Goal: Task Accomplishment & Management: Complete application form

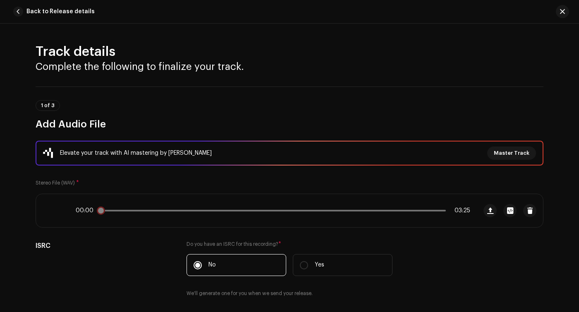
drag, startPoint x: 101, startPoint y: 213, endPoint x: 83, endPoint y: 213, distance: 18.6
click at [83, 213] on div "00:00 03:25" at bounding box center [273, 210] width 395 height 7
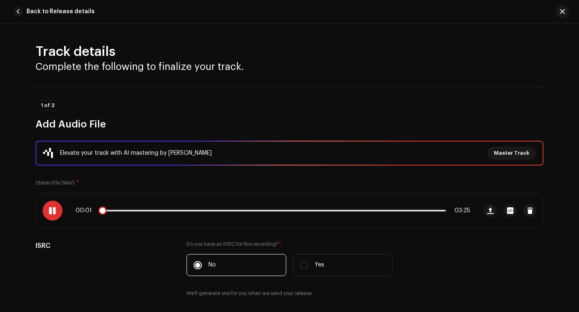
click at [60, 215] on div "00:01 03:25" at bounding box center [256, 210] width 441 height 33
click at [51, 211] on span at bounding box center [52, 210] width 7 height 7
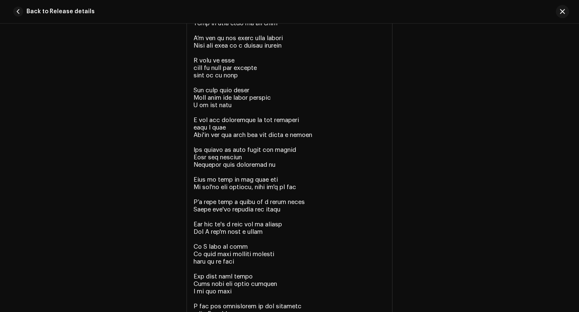
scroll to position [2136, 0]
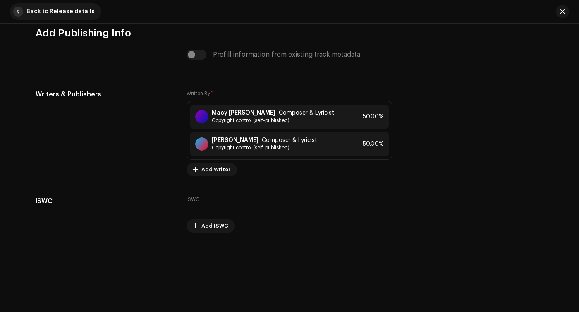
click at [18, 14] on span "button" at bounding box center [18, 12] width 10 height 10
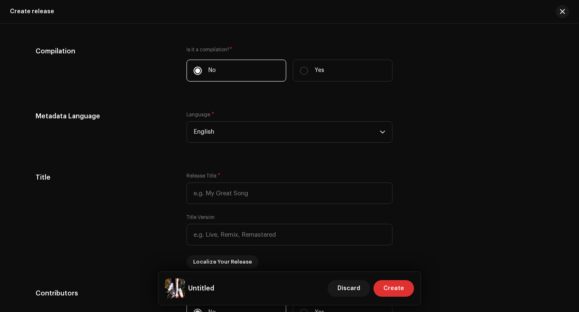
scroll to position [658, 0]
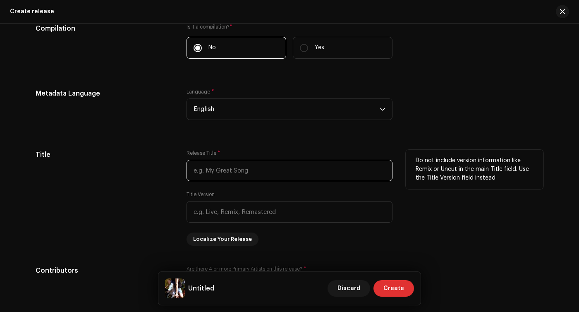
click at [226, 175] on input "text" at bounding box center [290, 171] width 206 height 22
type input "Sugar Coated"
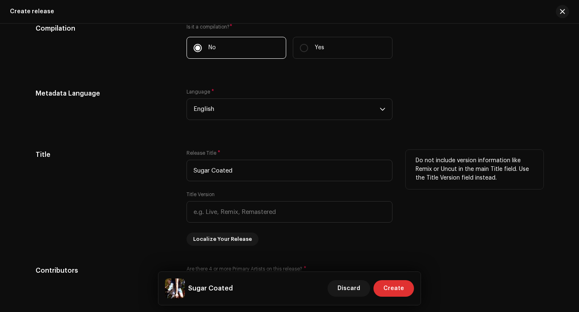
click at [148, 197] on div "Title" at bounding box center [105, 198] width 138 height 96
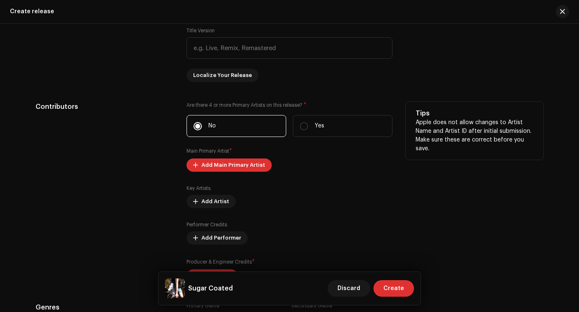
scroll to position [851, 0]
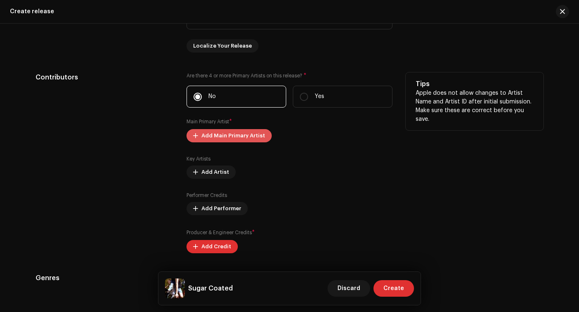
click at [226, 136] on span "Add Main Primary Artist" at bounding box center [233, 135] width 64 height 17
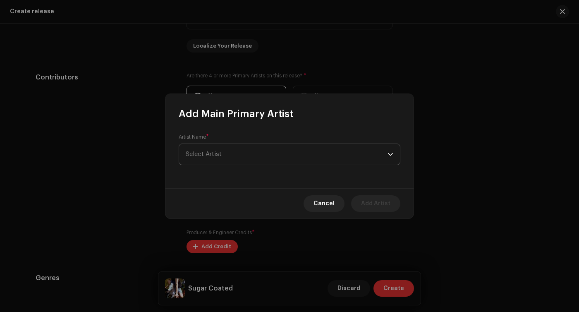
click at [223, 156] on span "Select Artist" at bounding box center [287, 154] width 202 height 21
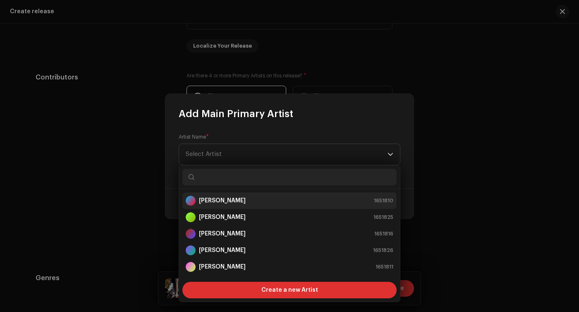
click at [211, 201] on strong "[PERSON_NAME]" at bounding box center [222, 200] width 47 height 8
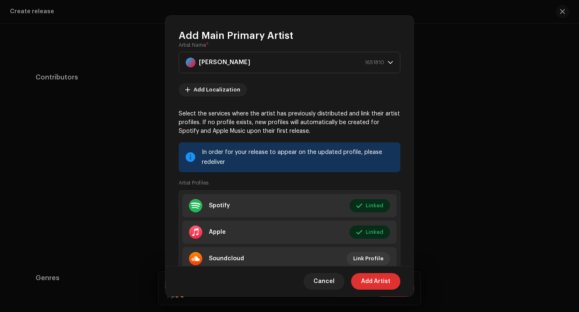
scroll to position [44, 0]
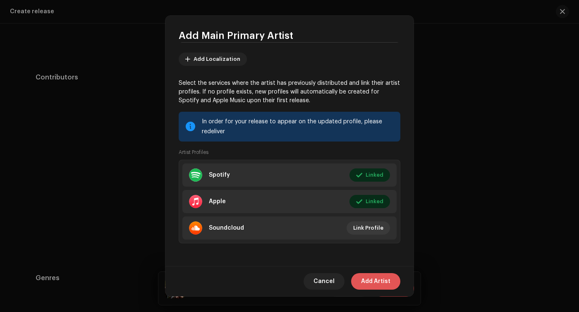
click at [370, 285] on span "Add Artist" at bounding box center [375, 281] width 29 height 17
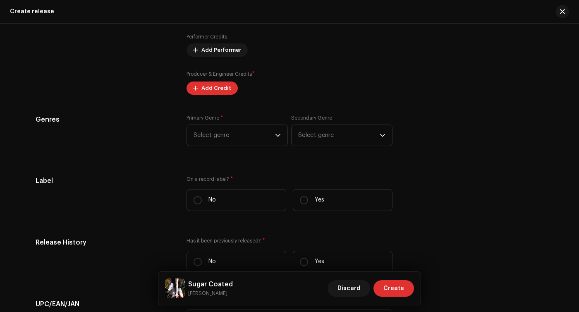
scroll to position [832, 0]
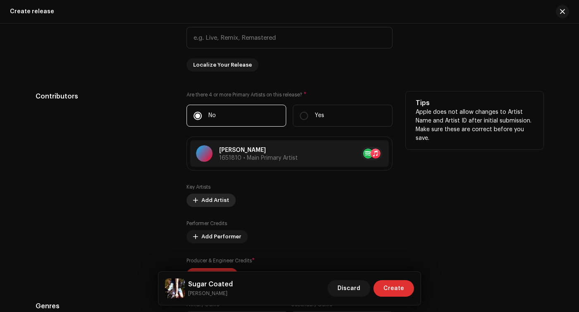
click at [193, 201] on span at bounding box center [195, 200] width 5 height 7
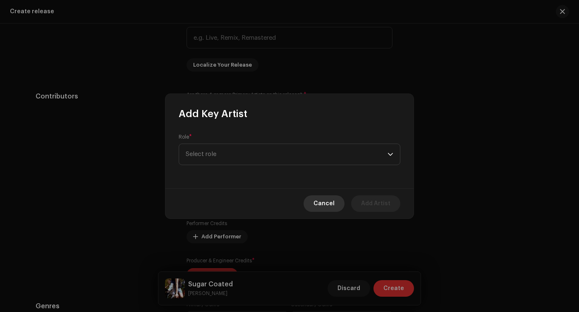
click at [313, 201] on button "Cancel" at bounding box center [324, 203] width 41 height 17
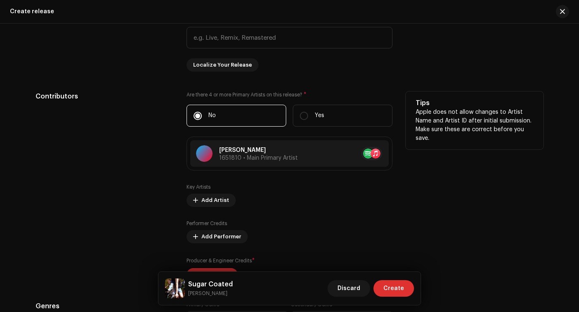
click at [216, 231] on div "Performer Credits Add Performer" at bounding box center [290, 231] width 206 height 23
click at [203, 242] on span "Add Performer" at bounding box center [221, 236] width 40 height 17
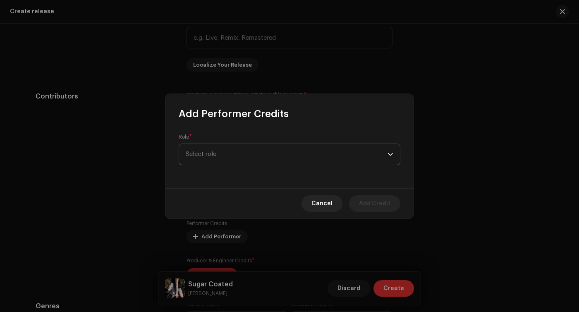
click at [236, 154] on span "Select role" at bounding box center [287, 154] width 202 height 21
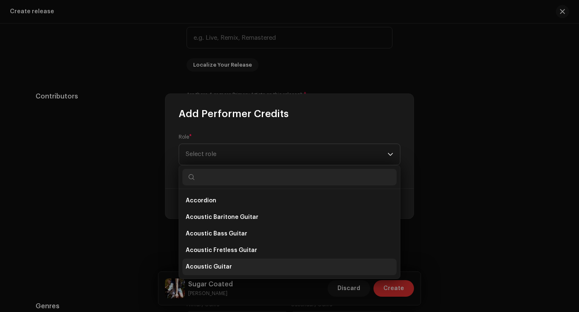
click at [211, 261] on li "Acoustic Guitar" at bounding box center [289, 267] width 214 height 17
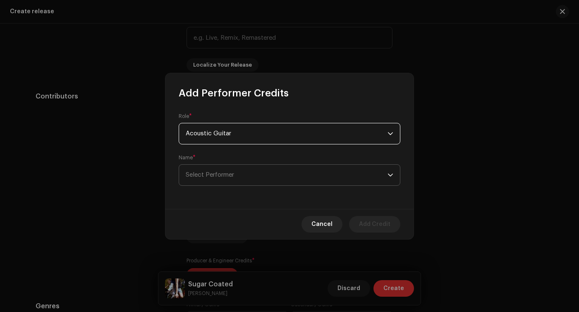
click at [285, 168] on span "Select Performer" at bounding box center [287, 175] width 202 height 21
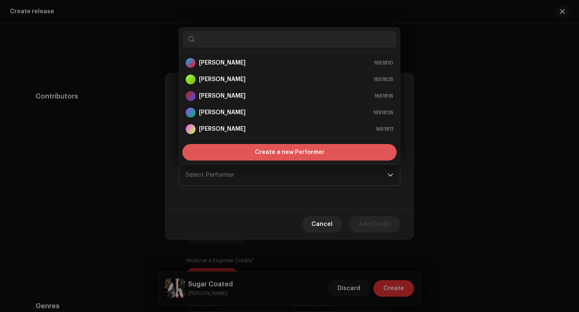
click at [248, 153] on div "Create a new Performer" at bounding box center [289, 152] width 214 height 17
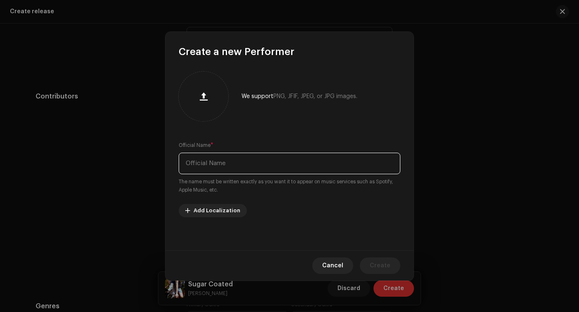
click at [223, 168] on input "text" at bounding box center [290, 164] width 222 height 22
type input "[PERSON_NAME]"
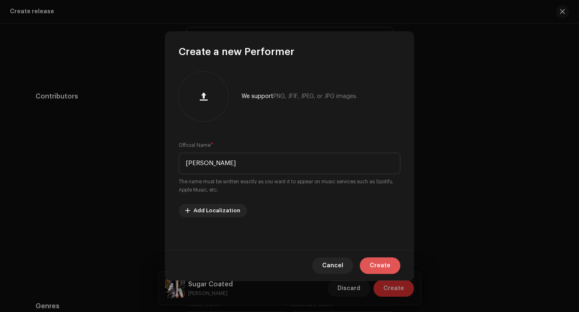
click at [376, 263] on span "Create" at bounding box center [380, 265] width 21 height 17
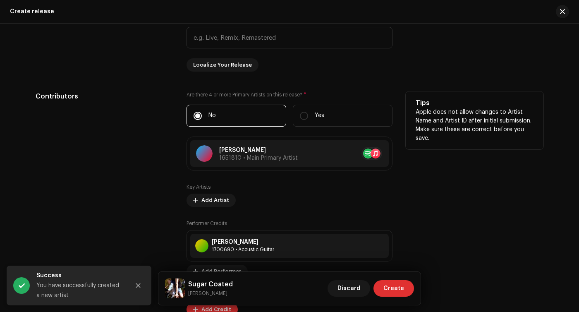
scroll to position [909, 0]
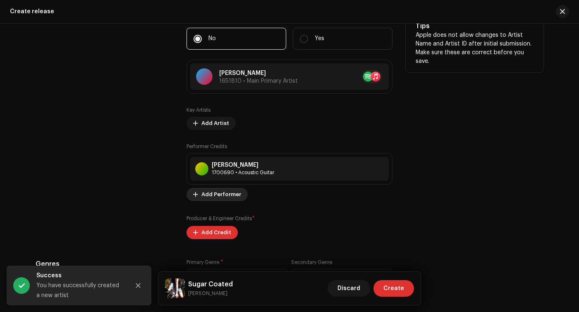
click at [220, 195] on span "Add Performer" at bounding box center [221, 194] width 40 height 17
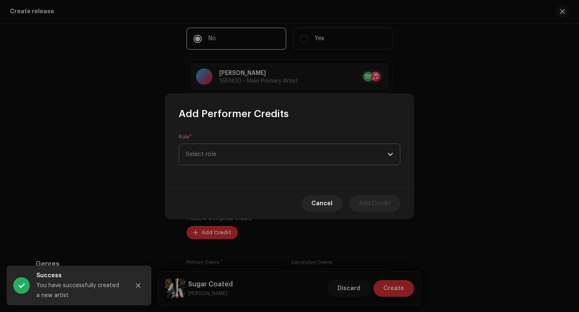
click at [238, 153] on span "Select role" at bounding box center [287, 154] width 202 height 21
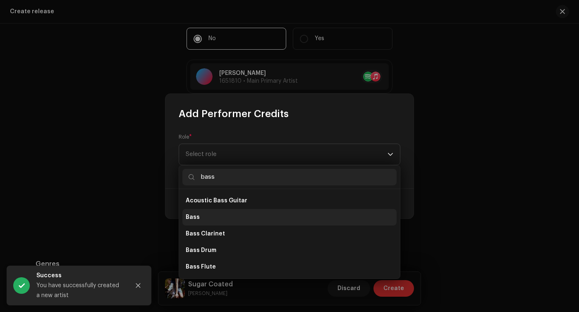
type input "bass"
click at [214, 219] on li "Bass" at bounding box center [289, 217] width 214 height 17
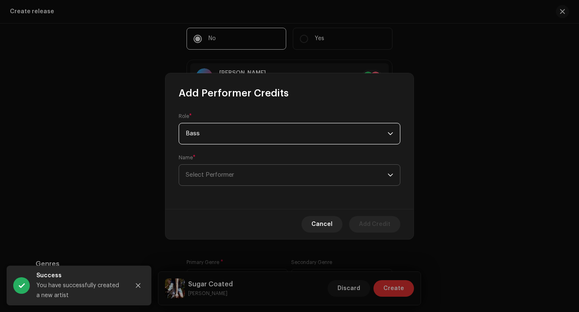
click at [331, 184] on span "Select Performer" at bounding box center [287, 175] width 202 height 21
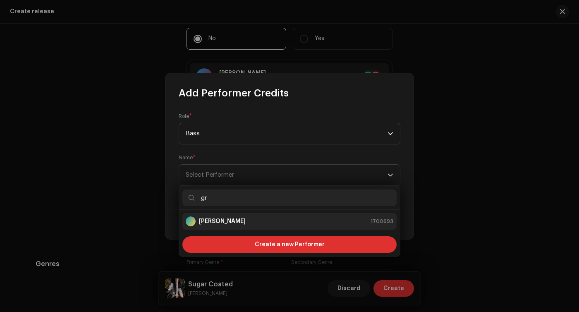
type input "gr"
click at [258, 216] on li "[PERSON_NAME] 1700693" at bounding box center [289, 221] width 214 height 17
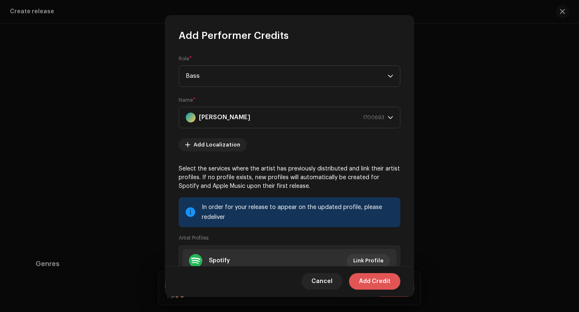
click at [368, 279] on span "Add Credit" at bounding box center [374, 281] width 31 height 17
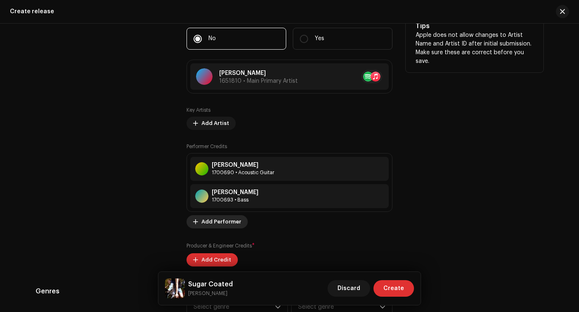
click at [208, 219] on span "Add Performer" at bounding box center [221, 221] width 40 height 17
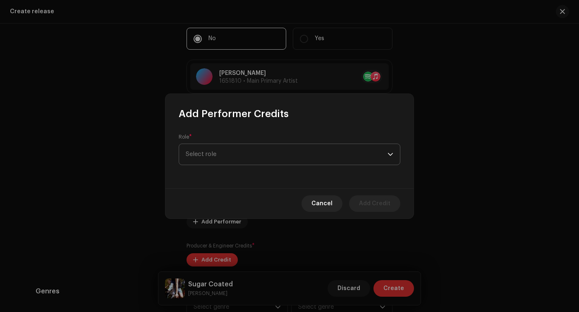
click at [244, 151] on span "Select role" at bounding box center [287, 154] width 202 height 21
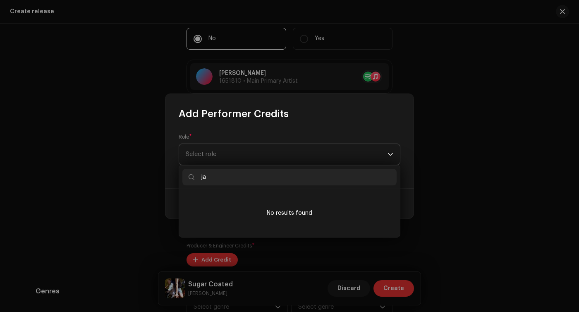
type input "j"
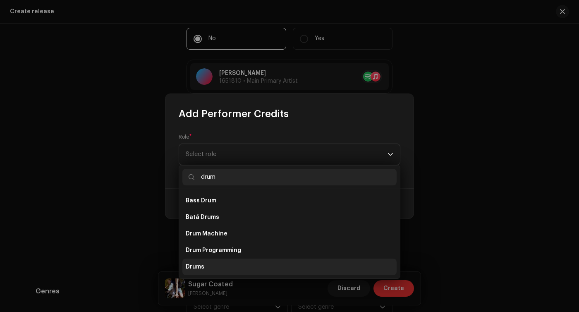
type input "drum"
click at [195, 269] on span "Drums" at bounding box center [195, 267] width 19 height 8
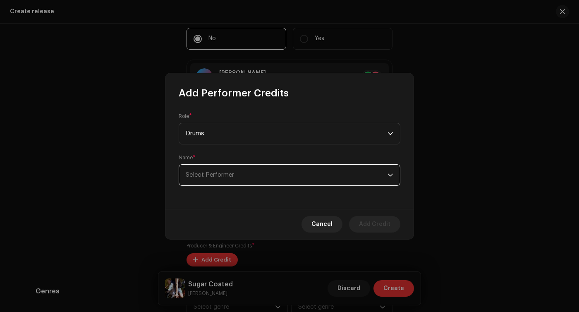
click at [242, 180] on span "Select Performer" at bounding box center [287, 175] width 202 height 21
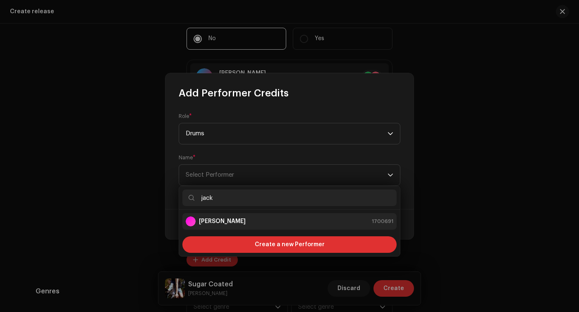
type input "jack"
click at [230, 220] on strong "[PERSON_NAME]" at bounding box center [222, 221] width 47 height 8
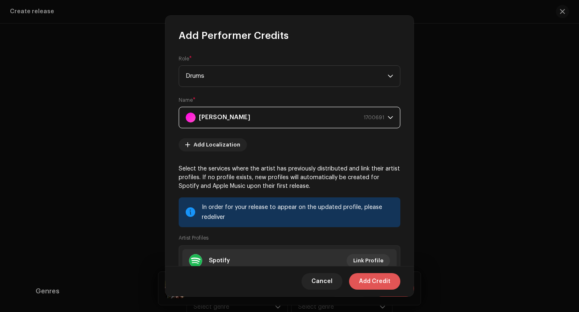
click at [364, 281] on span "Add Credit" at bounding box center [374, 281] width 31 height 17
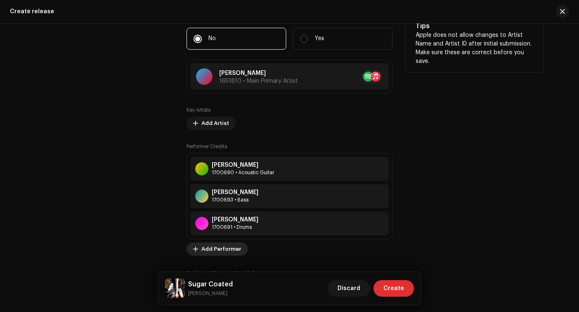
click at [208, 248] on span "Add Performer" at bounding box center [221, 249] width 40 height 17
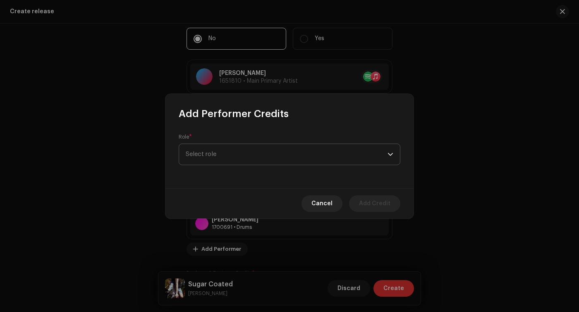
click at [250, 152] on span "Select role" at bounding box center [287, 154] width 202 height 21
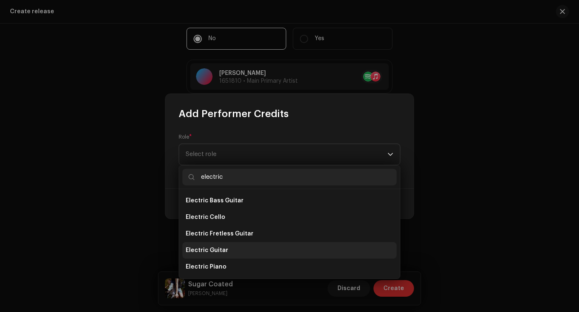
type input "electric"
click at [199, 245] on li "Electric Guitar" at bounding box center [289, 250] width 214 height 17
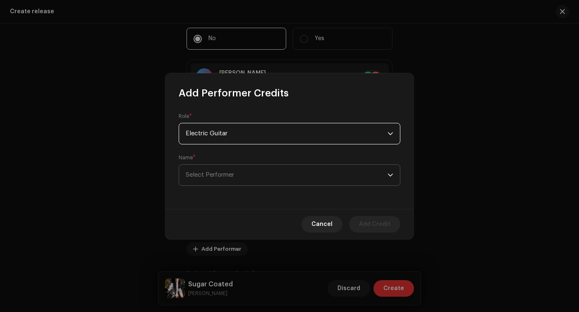
click at [338, 177] on span "Select Performer" at bounding box center [287, 175] width 202 height 21
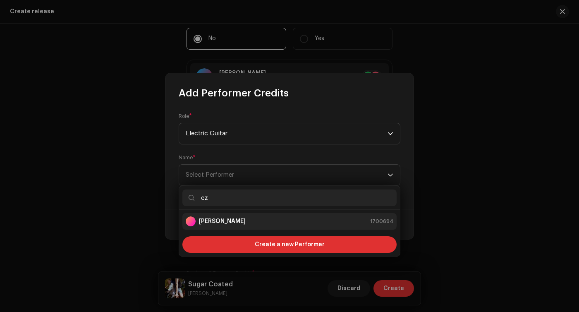
type input "ez"
click at [278, 217] on div "[PERSON_NAME] 1700694" at bounding box center [290, 221] width 208 height 10
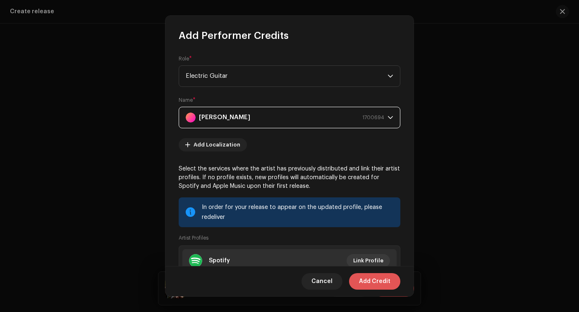
click at [363, 284] on span "Add Credit" at bounding box center [374, 281] width 31 height 17
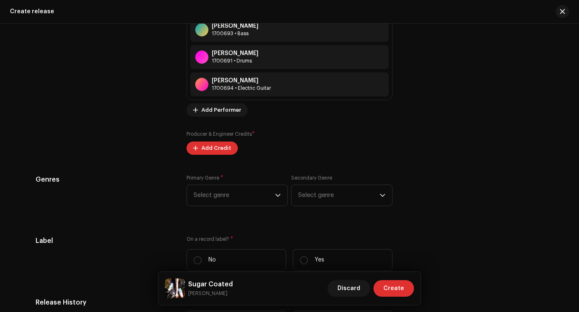
scroll to position [1071, 0]
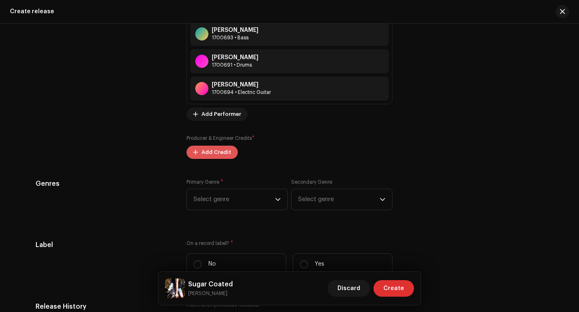
click at [222, 152] on span "Add Credit" at bounding box center [216, 152] width 30 height 17
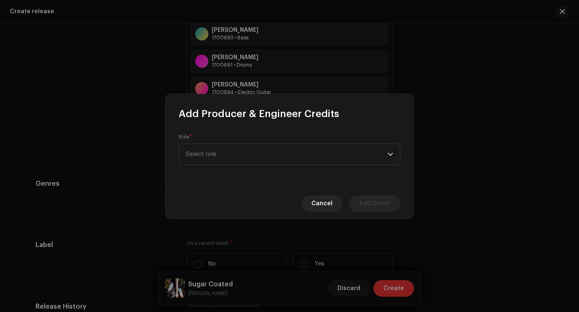
click at [222, 152] on span "Select role" at bounding box center [287, 154] width 202 height 21
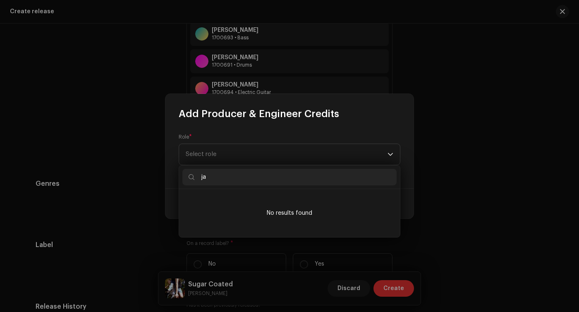
type input "j"
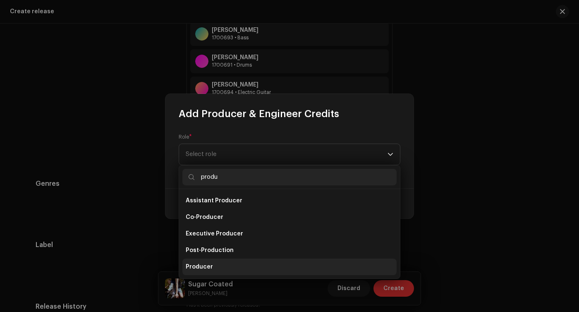
type input "produ"
click at [197, 266] on span "Producer" at bounding box center [199, 267] width 27 height 8
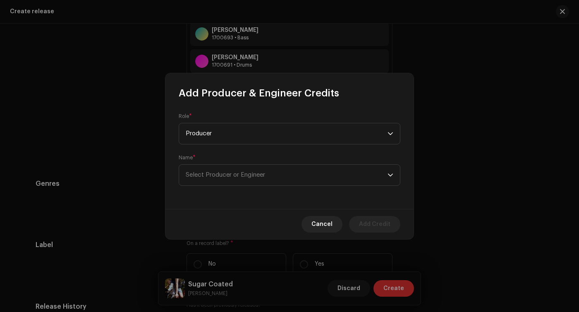
click at [247, 186] on div "Role * Producer Name * Select Producer or Engineer" at bounding box center [289, 154] width 248 height 109
click at [250, 179] on span "Select Producer or Engineer" at bounding box center [287, 175] width 202 height 21
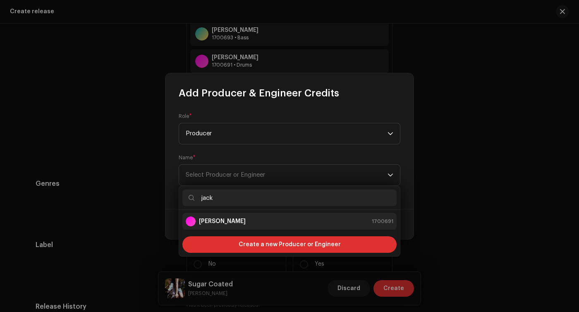
type input "jack"
click at [244, 219] on div "[PERSON_NAME] 1700691" at bounding box center [290, 221] width 208 height 10
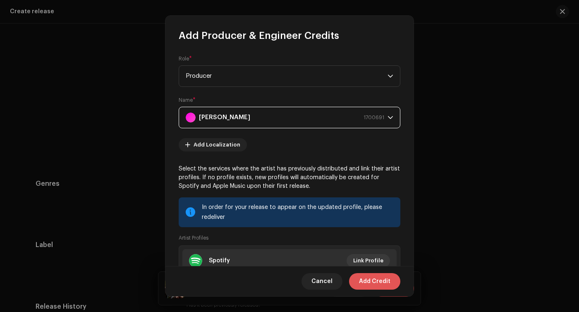
click at [364, 284] on span "Add Credit" at bounding box center [374, 281] width 31 height 17
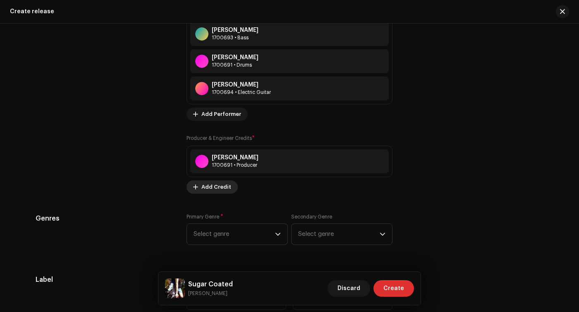
click at [205, 190] on span "Add Credit" at bounding box center [216, 187] width 30 height 17
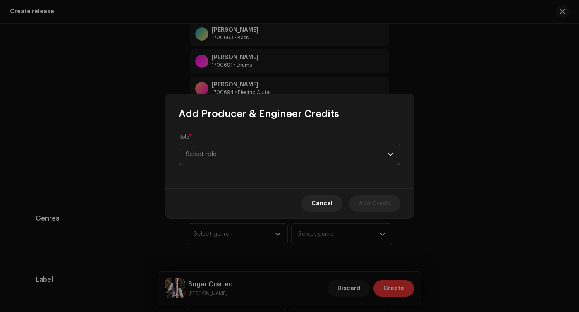
click at [232, 155] on span "Select role" at bounding box center [287, 154] width 202 height 21
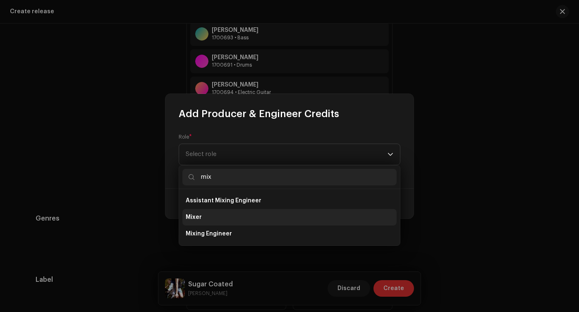
type input "mix"
click at [215, 213] on li "Mixer" at bounding box center [289, 217] width 214 height 17
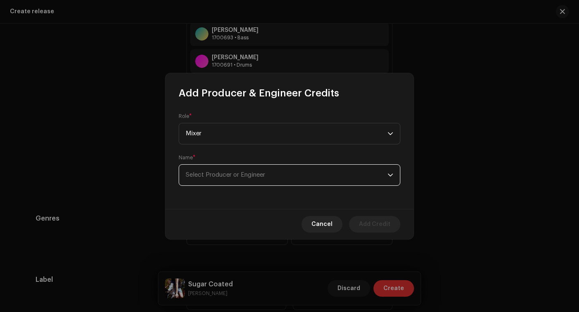
click at [262, 180] on span "Select Producer or Engineer" at bounding box center [287, 175] width 202 height 21
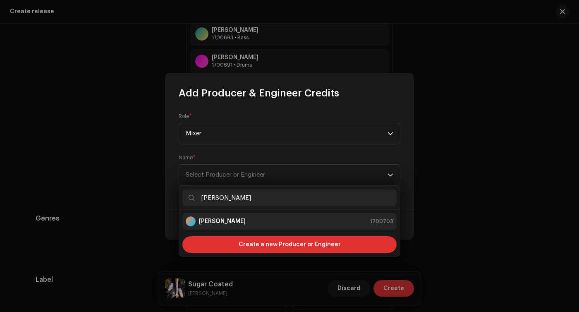
type input "[PERSON_NAME]"
click at [223, 224] on strong "[PERSON_NAME]" at bounding box center [222, 221] width 47 height 8
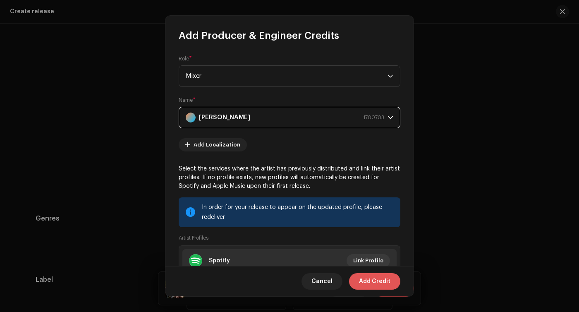
click at [374, 281] on span "Add Credit" at bounding box center [374, 281] width 31 height 17
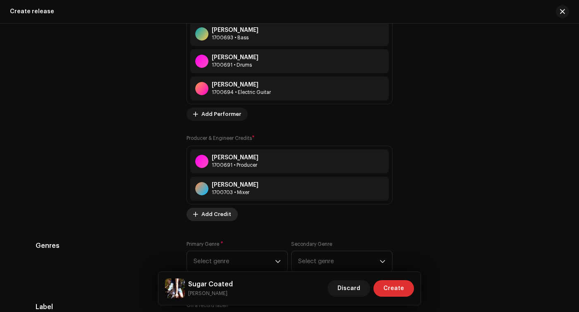
click at [206, 215] on span "Add Credit" at bounding box center [216, 214] width 30 height 17
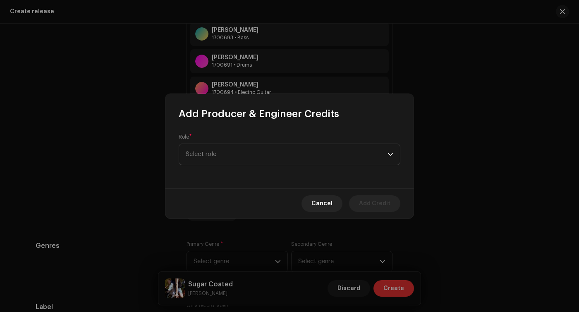
click at [245, 141] on div "Role * Select role" at bounding box center [290, 149] width 222 height 31
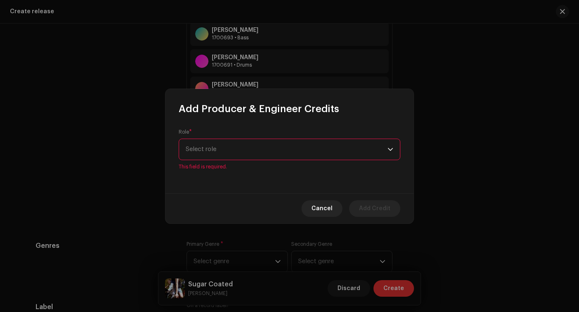
click at [244, 143] on span "Select role" at bounding box center [287, 149] width 202 height 21
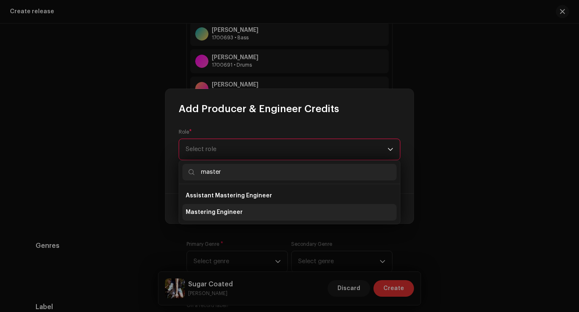
type input "master"
click at [194, 216] on span "Mastering Engineer" at bounding box center [214, 212] width 57 height 8
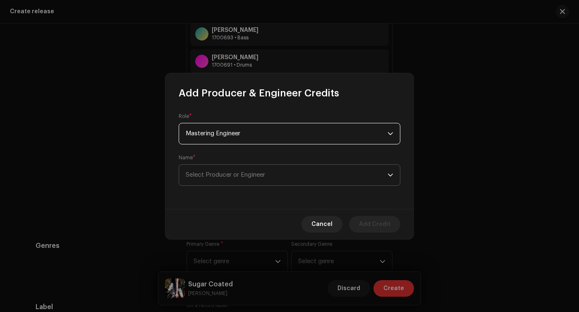
click at [296, 176] on span "Select Producer or Engineer" at bounding box center [287, 175] width 202 height 21
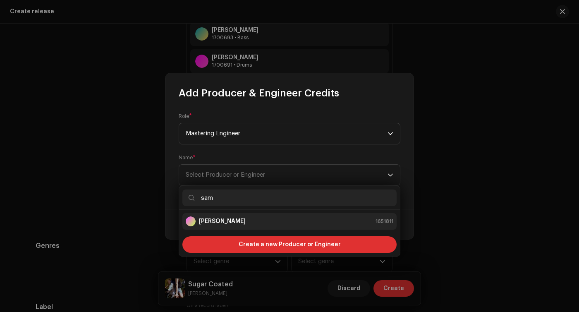
type input "sam"
click at [275, 224] on div "[PERSON_NAME] 1651811" at bounding box center [290, 221] width 208 height 10
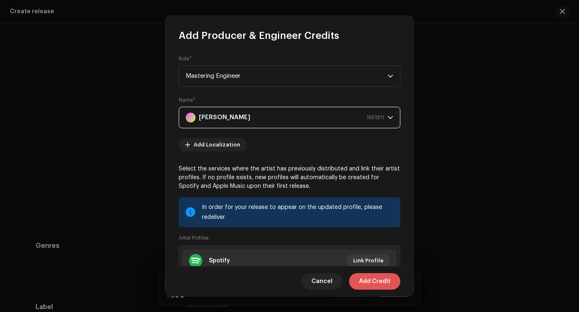
click at [385, 283] on span "Add Credit" at bounding box center [374, 281] width 31 height 17
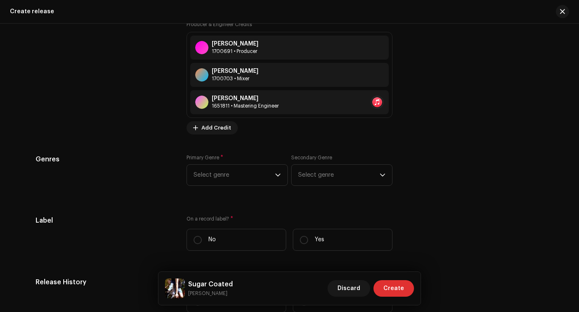
scroll to position [1187, 0]
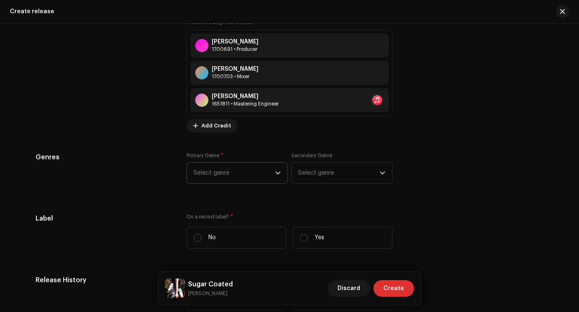
click at [243, 168] on span "Select genre" at bounding box center [234, 173] width 81 height 21
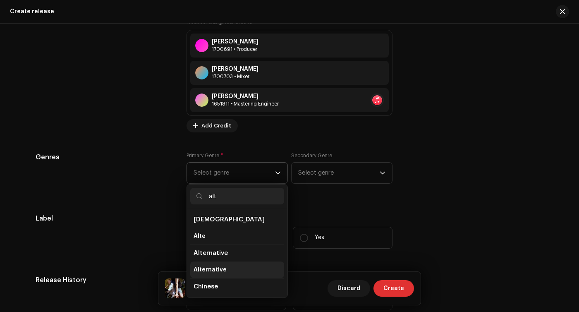
type input "alt"
click at [211, 271] on span "Alternative" at bounding box center [210, 270] width 33 height 8
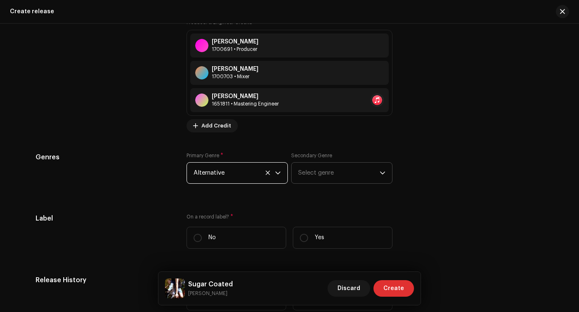
click at [348, 167] on span "Select genre" at bounding box center [338, 173] width 81 height 21
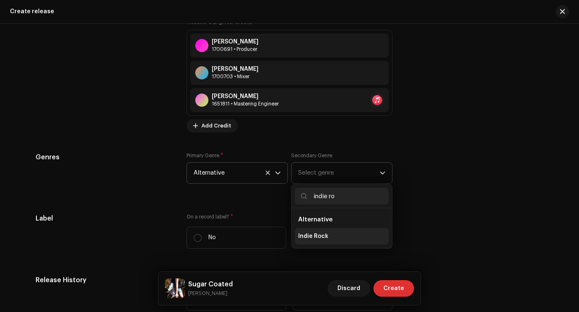
type input "indie ro"
click at [315, 239] on span "Indie Rock" at bounding box center [313, 236] width 30 height 8
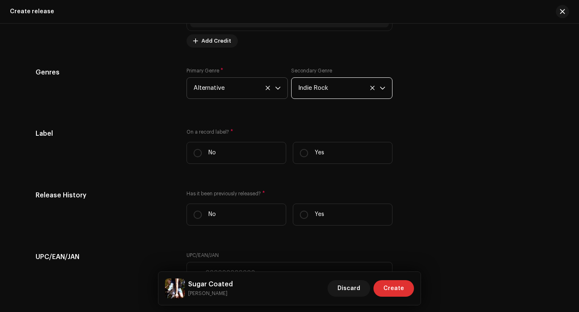
scroll to position [1273, 0]
click at [194, 152] on input "No" at bounding box center [198, 152] width 8 height 8
radio input "true"
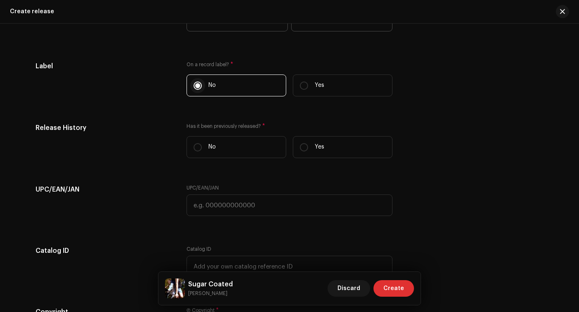
scroll to position [1340, 0]
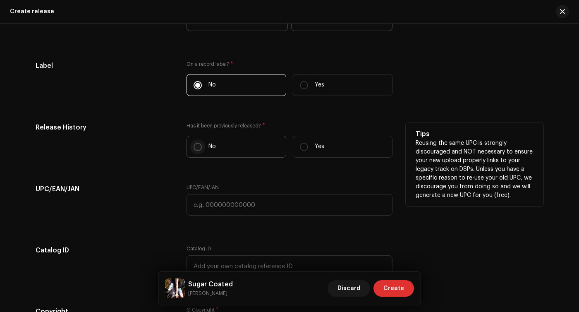
click at [194, 149] on input "No" at bounding box center [198, 147] width 8 height 8
radio input "true"
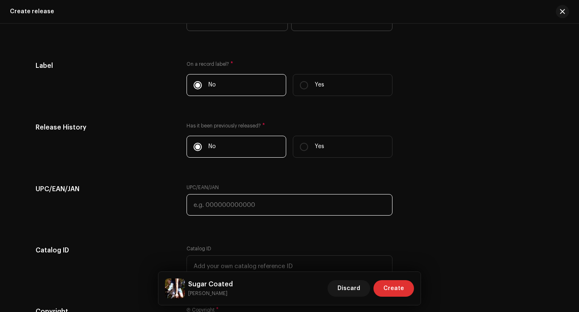
click at [216, 206] on input "text" at bounding box center [290, 205] width 206 height 22
click at [136, 192] on h5 "UPC/EAN/JAN" at bounding box center [105, 189] width 138 height 10
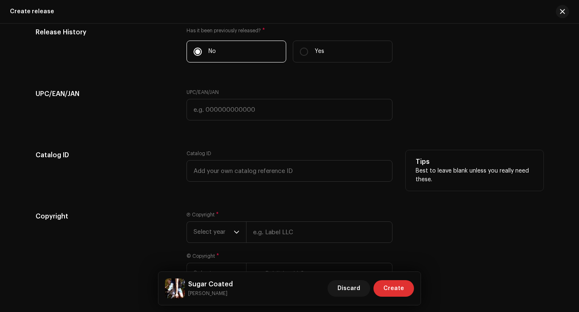
scroll to position [1499, 0]
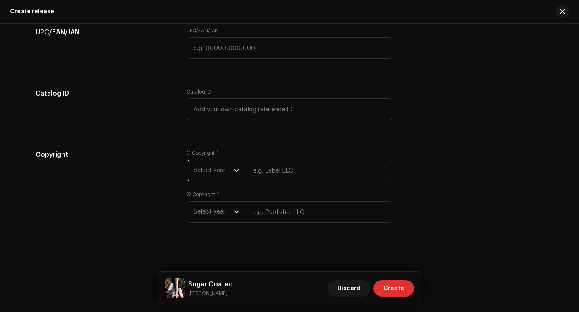
click at [218, 178] on span "Select year" at bounding box center [214, 170] width 40 height 21
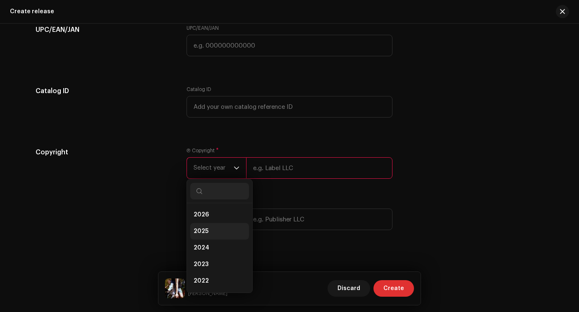
click at [206, 237] on li "2025" at bounding box center [219, 231] width 59 height 17
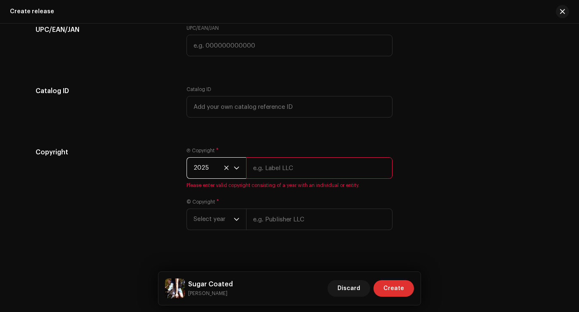
click at [287, 169] on input "text" at bounding box center [319, 168] width 146 height 22
type input "[PERSON_NAME]"
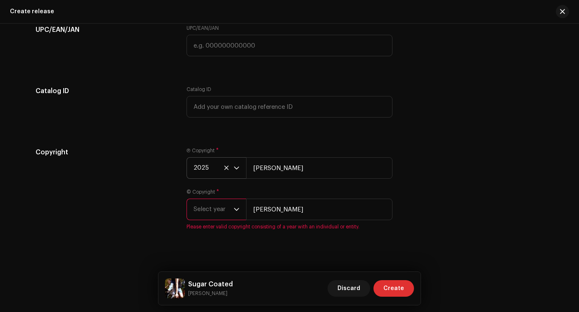
click at [220, 213] on span "Select year" at bounding box center [214, 209] width 40 height 21
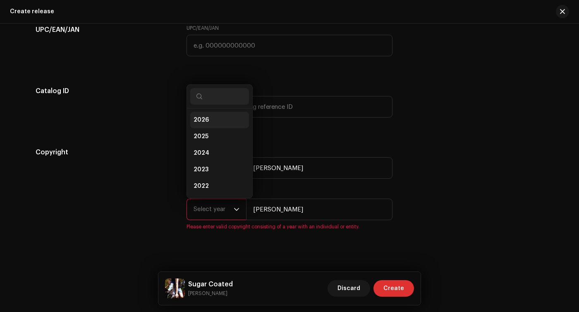
click at [211, 124] on li "2026" at bounding box center [219, 120] width 59 height 17
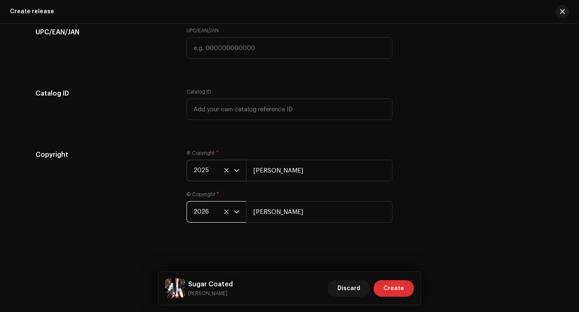
click at [202, 212] on span "2026" at bounding box center [214, 211] width 40 height 21
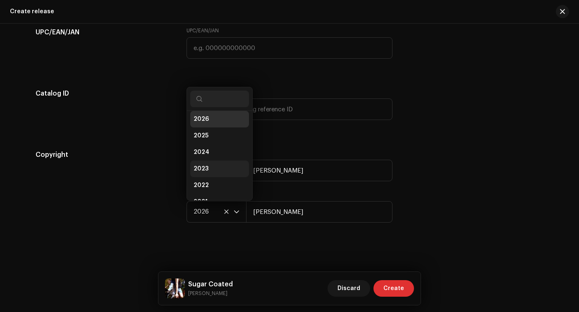
scroll to position [13, 0]
click at [211, 126] on li "2025" at bounding box center [219, 125] width 59 height 17
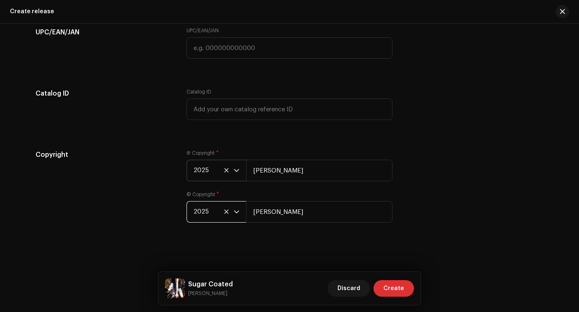
click at [140, 194] on div "Copyright" at bounding box center [105, 191] width 138 height 83
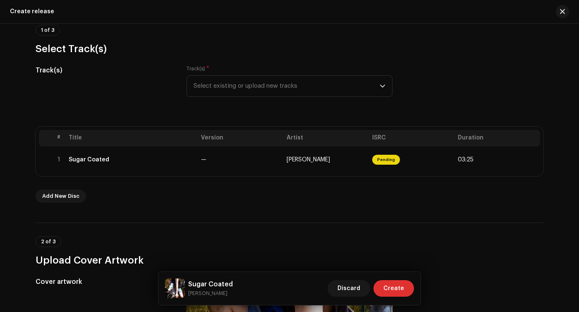
scroll to position [0, 0]
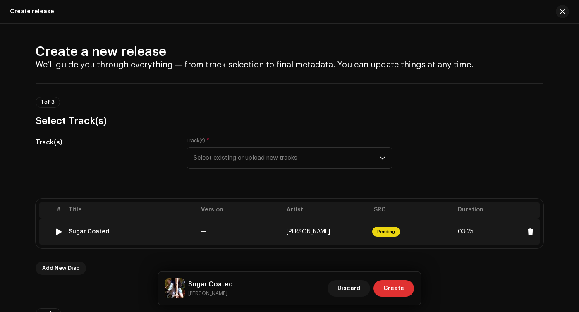
click at [56, 232] on div at bounding box center [59, 231] width 6 height 7
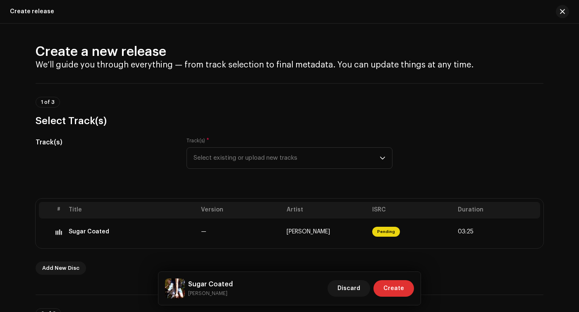
scroll to position [44, 0]
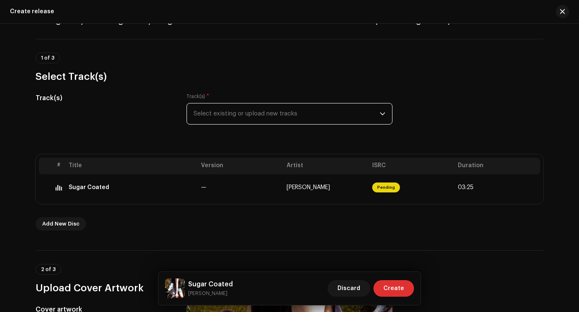
click at [215, 108] on span "Select existing or upload new tracks" at bounding box center [287, 113] width 186 height 21
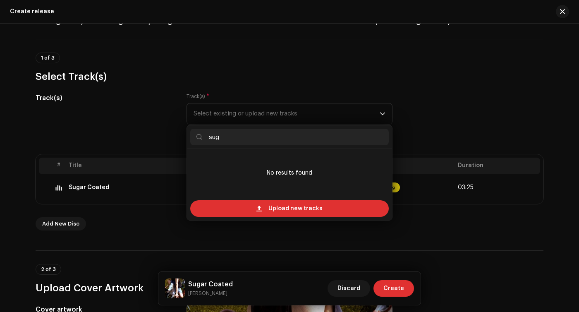
type input "sug"
click at [152, 112] on div "Track(s)" at bounding box center [105, 113] width 138 height 41
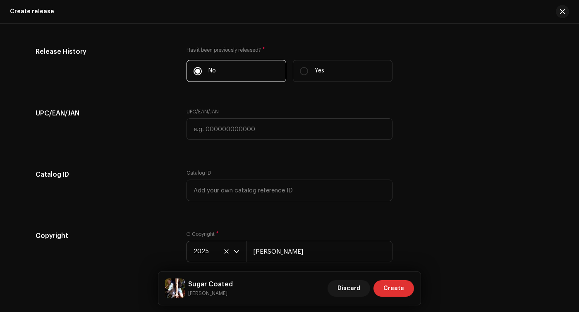
scroll to position [1499, 0]
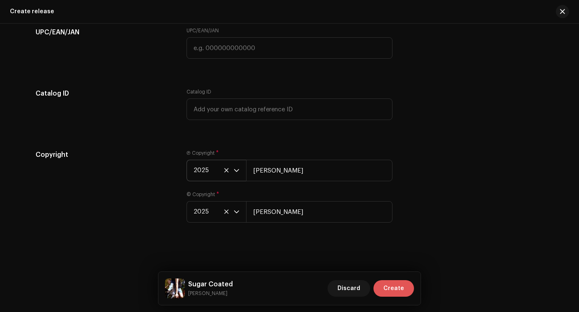
click at [404, 290] on button "Create" at bounding box center [393, 288] width 41 height 17
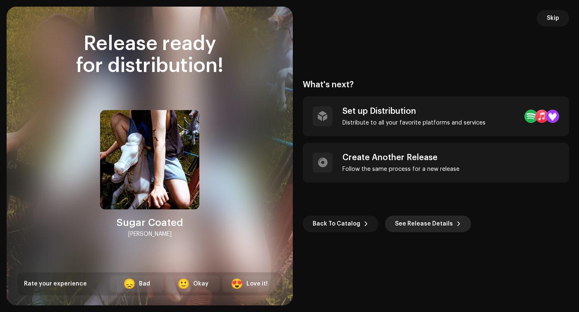
click at [412, 225] on span "See Release Details" at bounding box center [424, 223] width 58 height 17
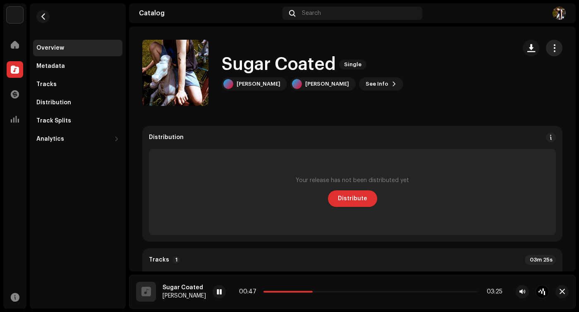
click at [552, 48] on span "button" at bounding box center [555, 48] width 8 height 7
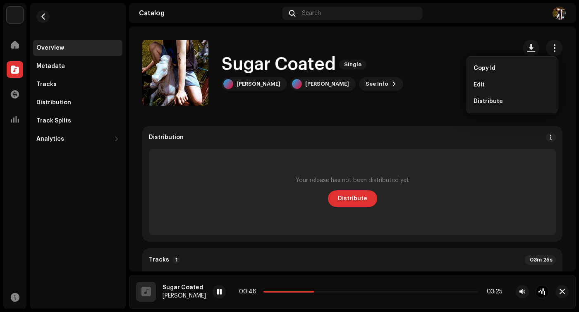
click at [406, 75] on div "Sugar Coated Single [PERSON_NAME] [PERSON_NAME] See Info" at bounding box center [325, 73] width 367 height 66
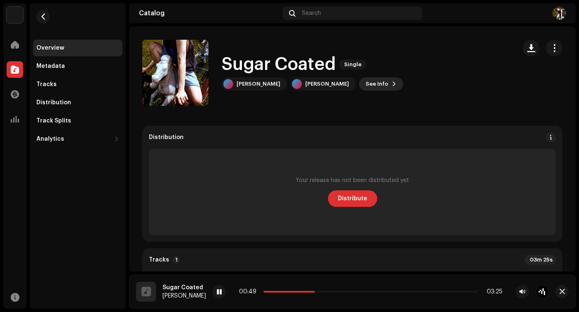
click at [366, 84] on span "See Info" at bounding box center [377, 84] width 23 height 17
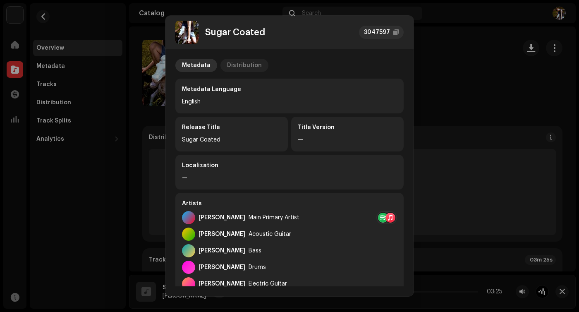
click at [254, 64] on div "Distribution" at bounding box center [244, 65] width 35 height 13
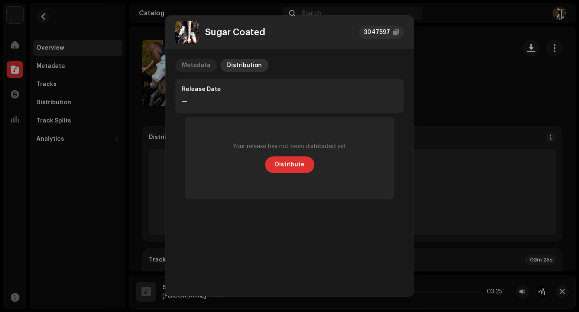
click at [192, 67] on div "Metadata" at bounding box center [196, 65] width 29 height 13
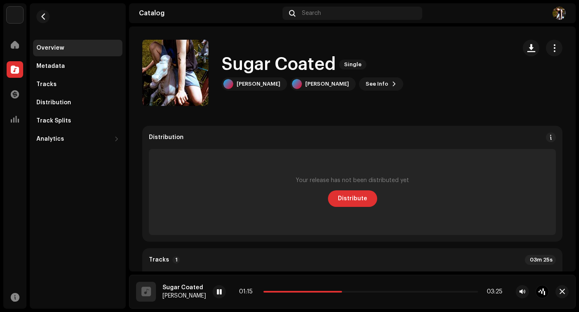
click at [426, 77] on div "Sugar Coated 3047597 Metadata Distribution Metadata Language English Release Ti…" at bounding box center [289, 156] width 579 height 312
click at [355, 66] on span "Single" at bounding box center [352, 65] width 27 height 10
click at [366, 80] on span "See Info" at bounding box center [377, 84] width 23 height 17
click at [458, 22] on div "Sugar Coated 3047597 Metadata Distribution Metadata Language English Release Ti…" at bounding box center [289, 156] width 579 height 312
click at [551, 49] on span "button" at bounding box center [555, 48] width 8 height 7
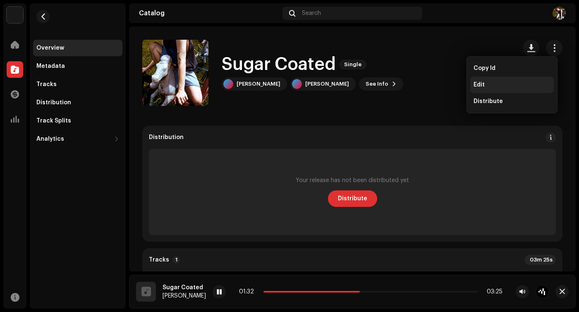
click at [488, 85] on div "Edit" at bounding box center [512, 84] width 77 height 7
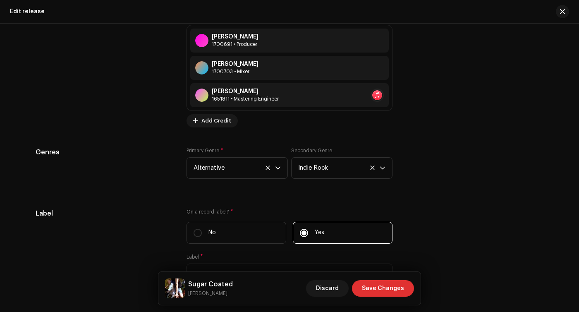
scroll to position [968, 0]
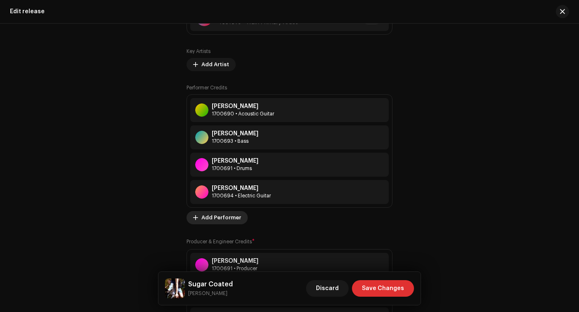
click at [211, 217] on span "Add Performer" at bounding box center [221, 217] width 40 height 17
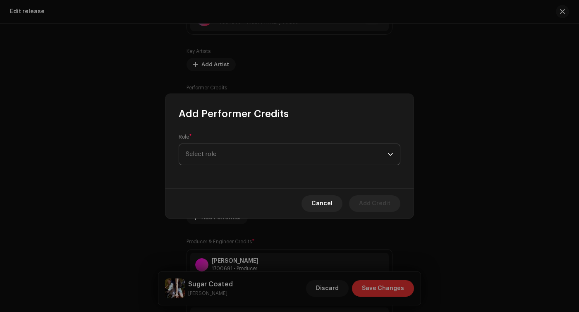
click at [235, 144] on span "Select role" at bounding box center [287, 154] width 202 height 21
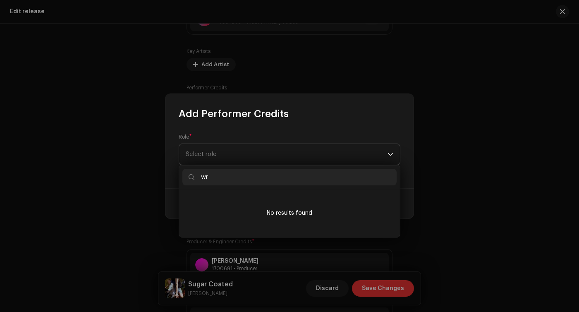
type input "w"
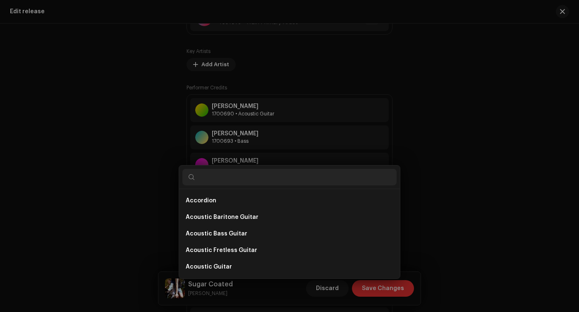
click at [113, 97] on div "Add Performer Credits Role * Select role Cancel Add Credit" at bounding box center [289, 156] width 579 height 312
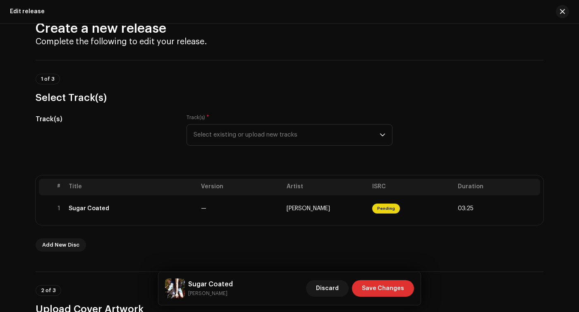
scroll to position [0, 0]
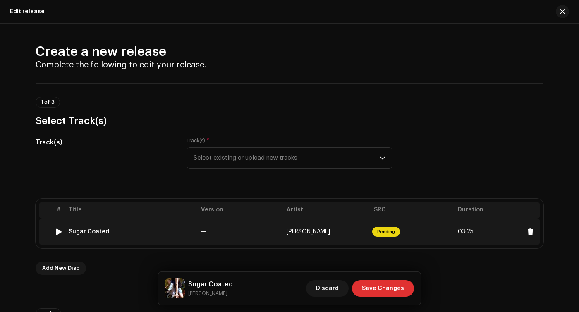
click at [420, 235] on td "Pending" at bounding box center [412, 231] width 86 height 26
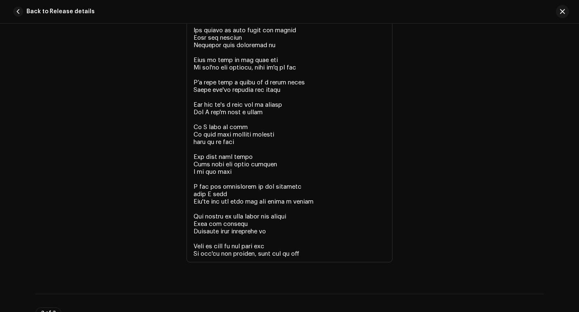
scroll to position [2210, 0]
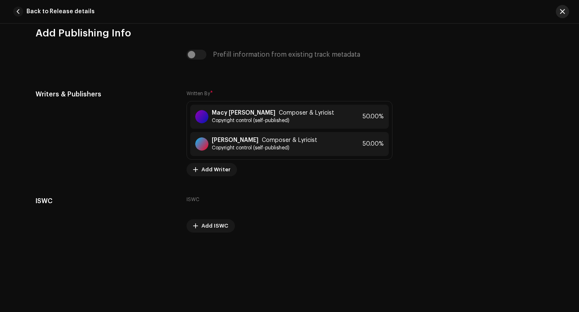
click at [564, 15] on button "button" at bounding box center [562, 11] width 13 height 13
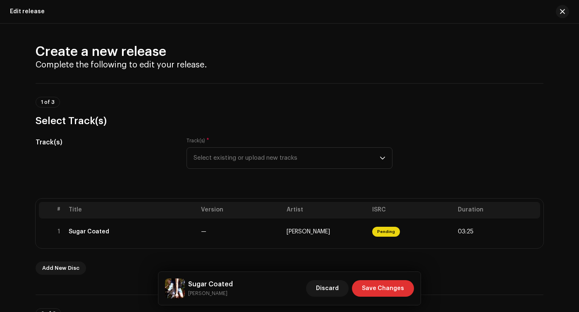
scroll to position [33, 0]
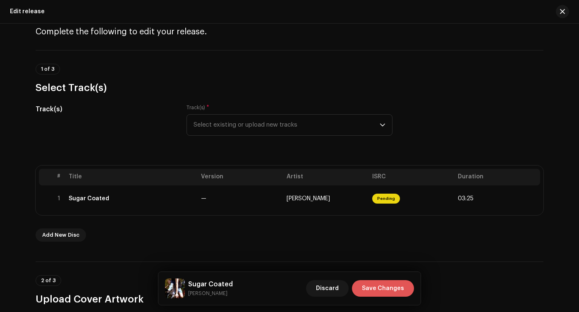
click at [383, 290] on span "Save Changes" at bounding box center [383, 288] width 42 height 17
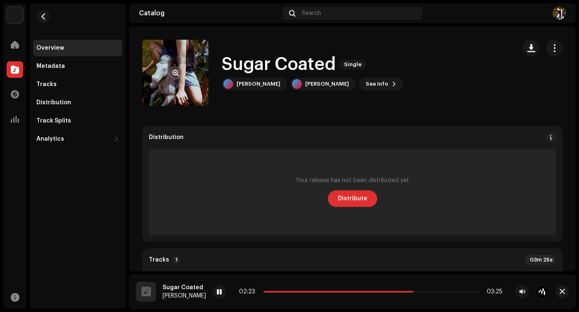
click at [176, 72] on span "button" at bounding box center [175, 72] width 6 height 7
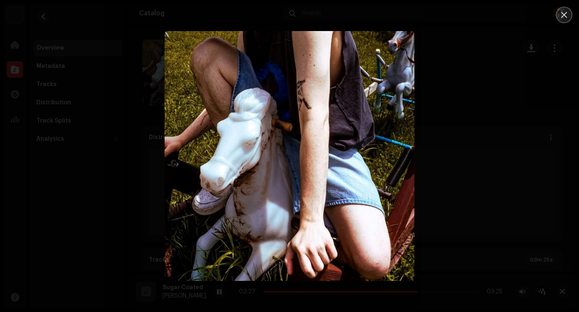
click at [562, 16] on icon "Close" at bounding box center [564, 15] width 6 height 6
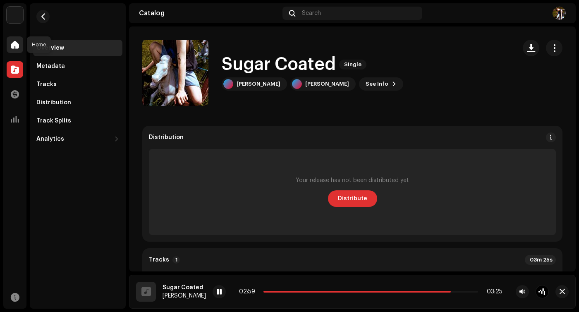
click at [10, 47] on div at bounding box center [15, 44] width 17 height 17
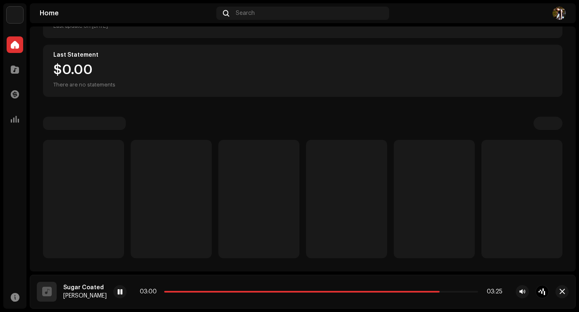
scroll to position [134, 0]
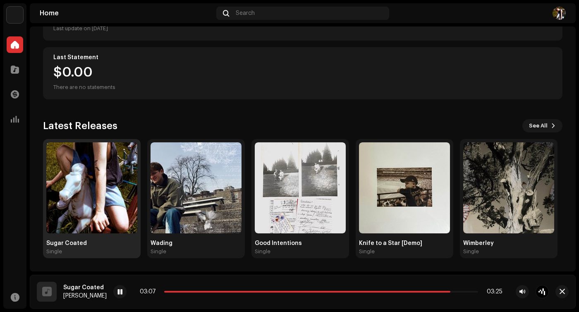
click at [72, 189] on img at bounding box center [91, 187] width 91 height 91
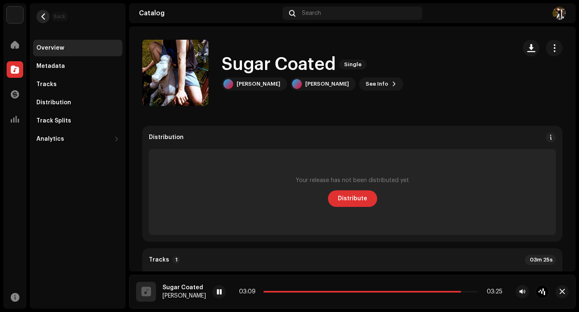
click at [43, 16] on span "button" at bounding box center [43, 16] width 6 height 7
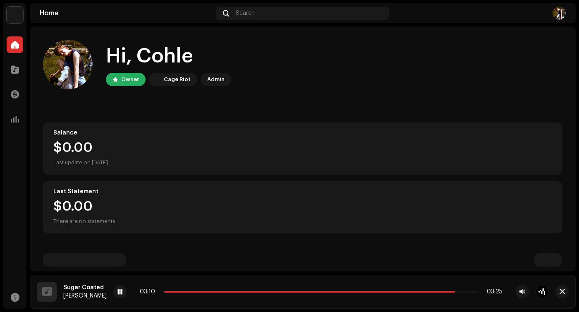
scroll to position [134, 0]
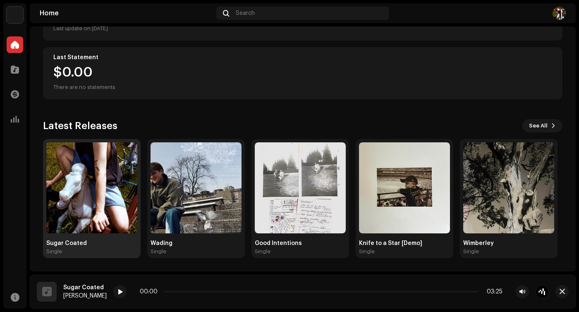
click at [63, 159] on img at bounding box center [91, 187] width 91 height 91
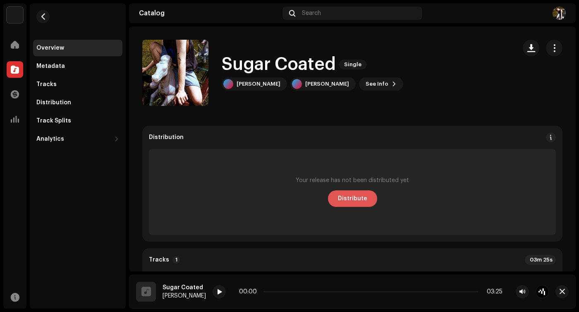
click at [362, 202] on span "Distribute" at bounding box center [352, 198] width 29 height 17
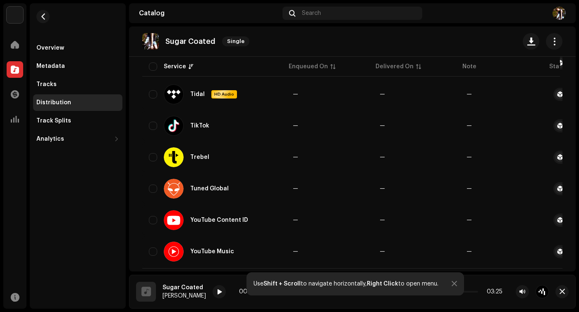
scroll to position [980, 0]
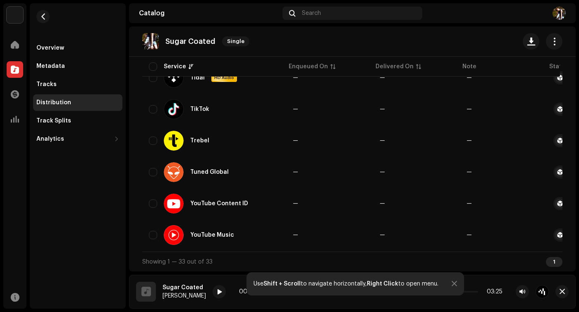
click at [453, 282] on div at bounding box center [454, 283] width 5 height 7
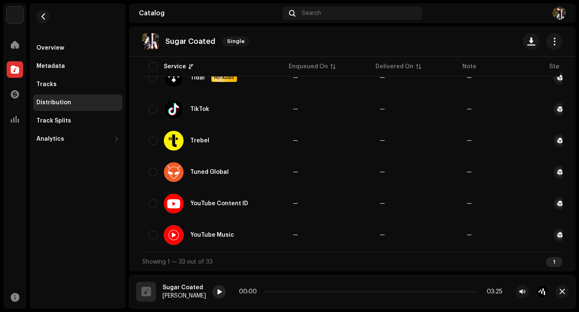
click at [213, 291] on div at bounding box center [219, 291] width 13 height 13
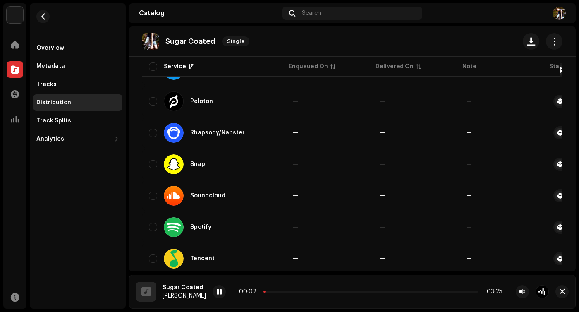
scroll to position [0, 0]
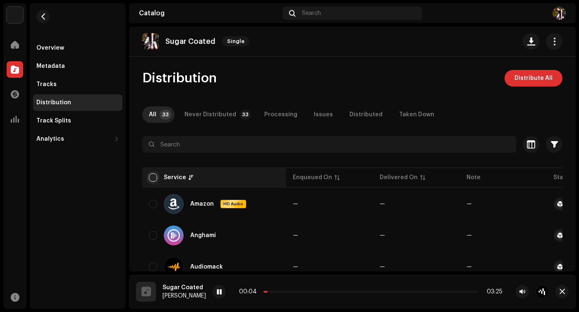
click at [153, 179] on input "checkbox" at bounding box center [153, 177] width 8 height 8
checkbox input "true"
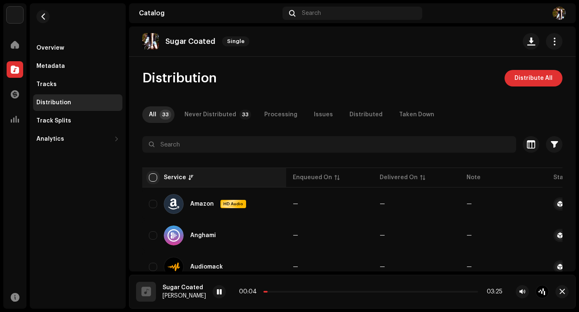
checkbox input "true"
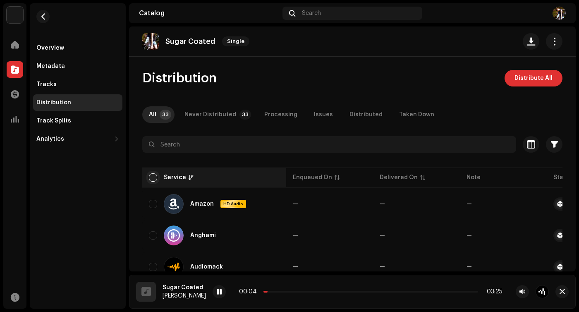
checkbox input "true"
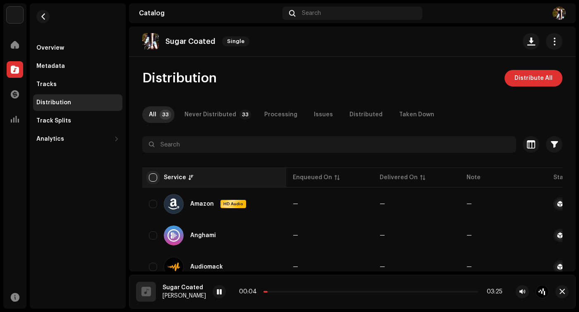
checkbox input "true"
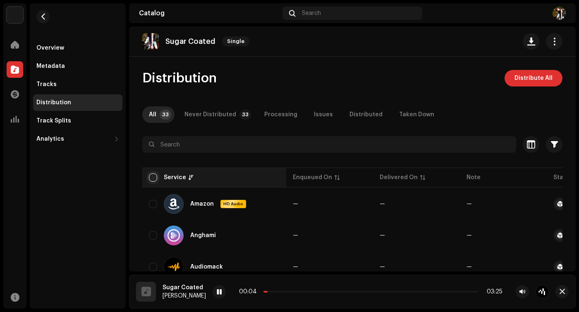
checkbox input "true"
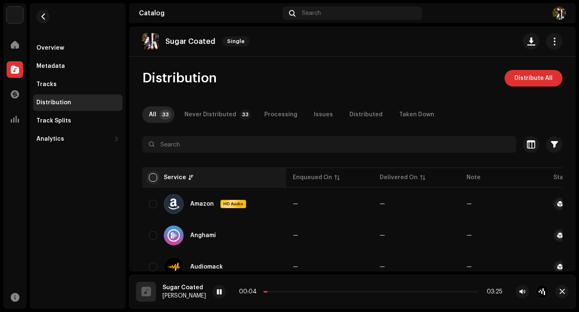
checkbox input "true"
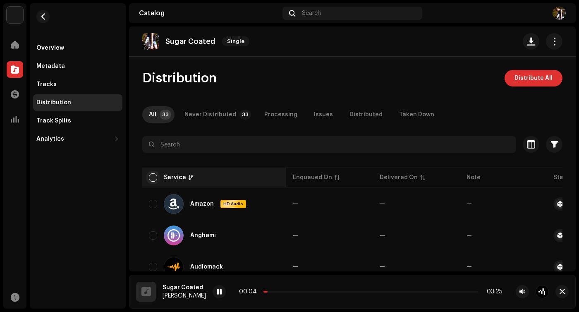
checkbox input "true"
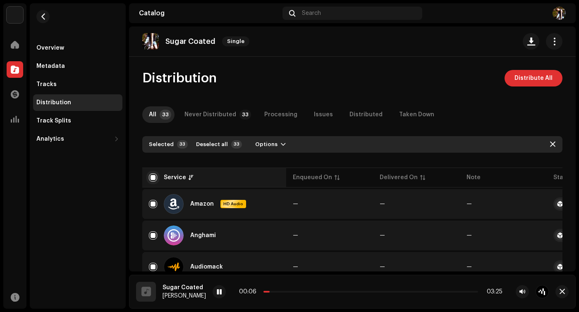
click at [153, 179] on input "checkbox" at bounding box center [153, 177] width 8 height 8
checkbox input "false"
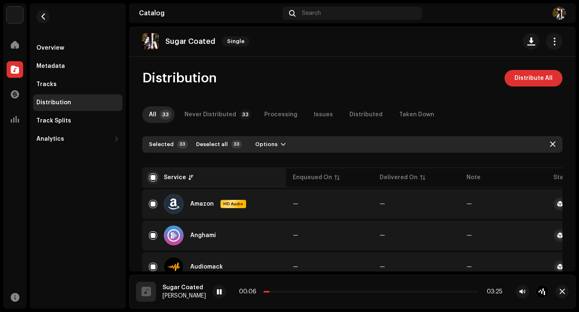
checkbox input "false"
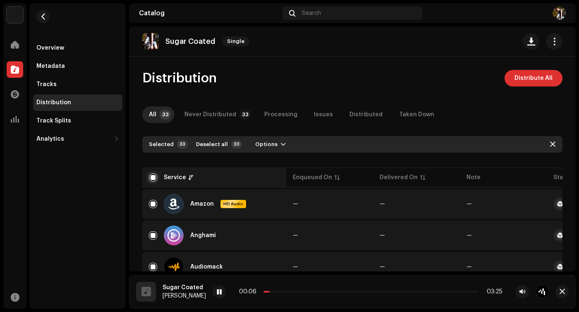
checkbox input "false"
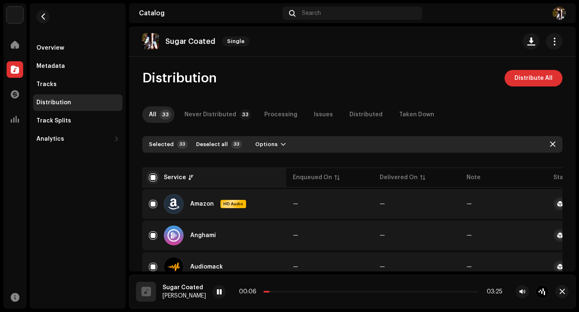
checkbox input "false"
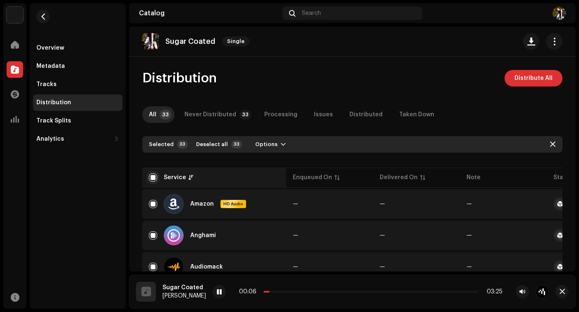
checkbox input "false"
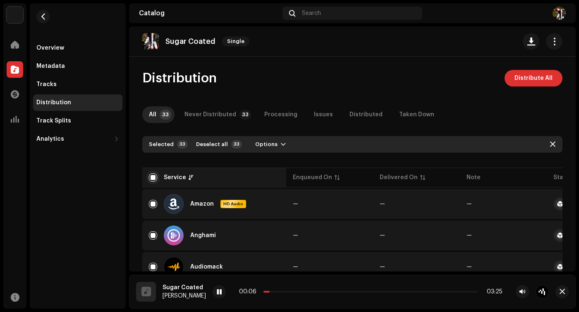
checkbox input "false"
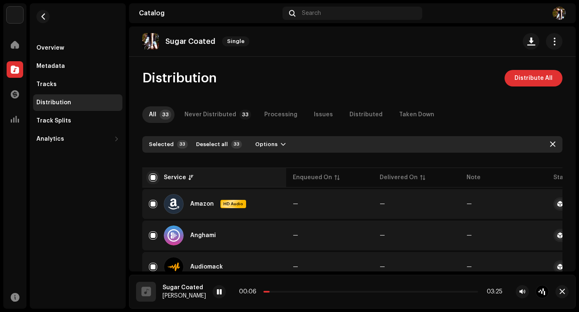
checkbox input "false"
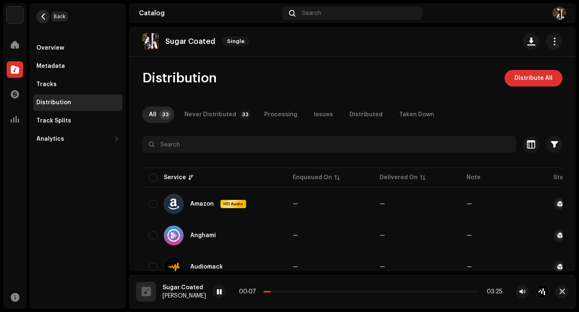
click at [38, 16] on button "button" at bounding box center [42, 16] width 13 height 13
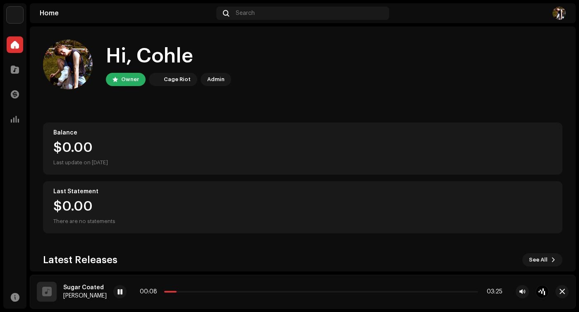
scroll to position [134, 0]
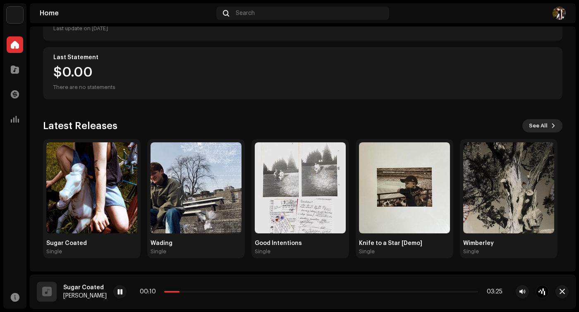
click at [541, 120] on span "See All" at bounding box center [538, 125] width 19 height 17
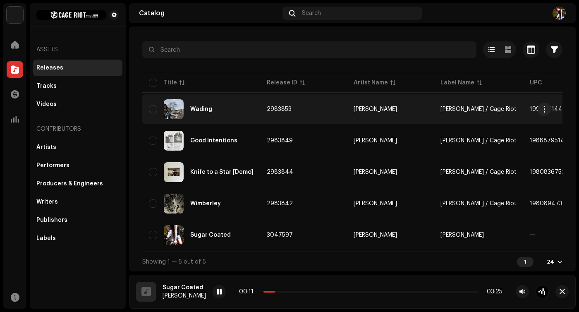
scroll to position [36, 0]
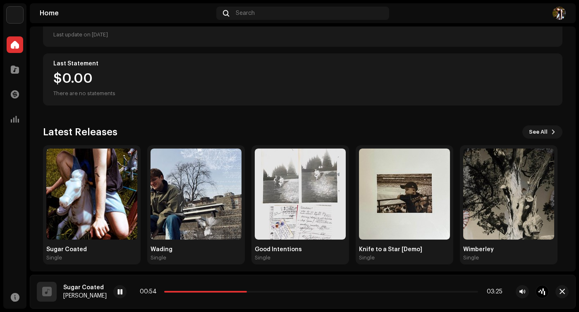
scroll to position [134, 0]
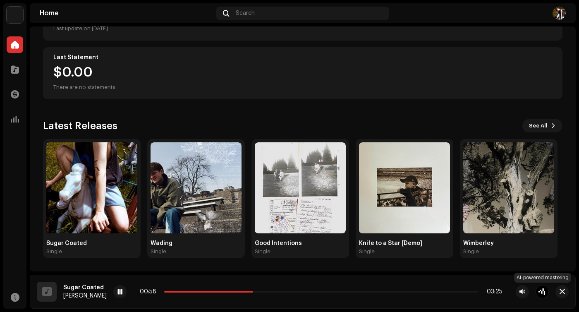
click at [543, 290] on div at bounding box center [542, 291] width 13 height 13
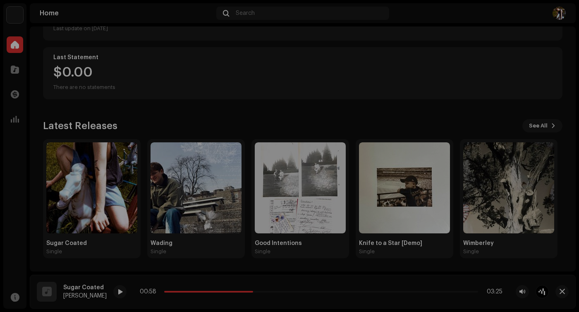
click at [528, 34] on div "Master Your Track with AI Experience the difference of professional-grade audio…" at bounding box center [289, 156] width 579 height 312
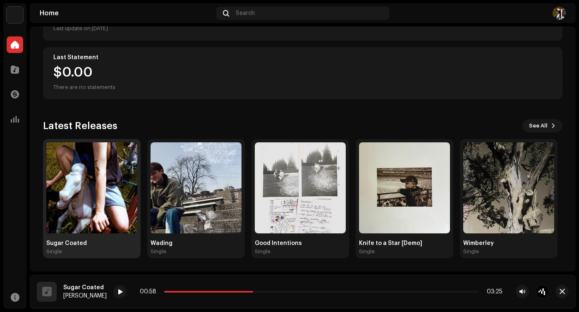
click at [87, 159] on img at bounding box center [91, 187] width 91 height 91
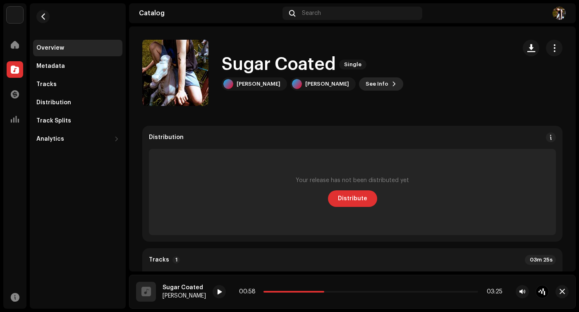
click at [364, 82] on button "See Info" at bounding box center [381, 83] width 44 height 13
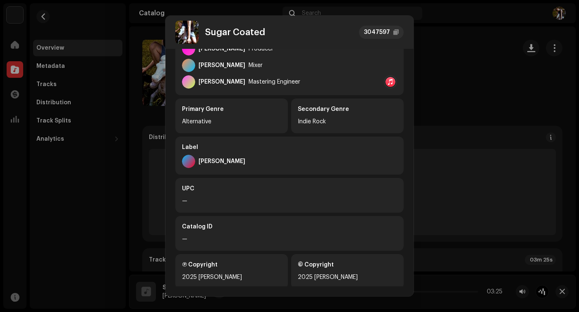
scroll to position [263, 0]
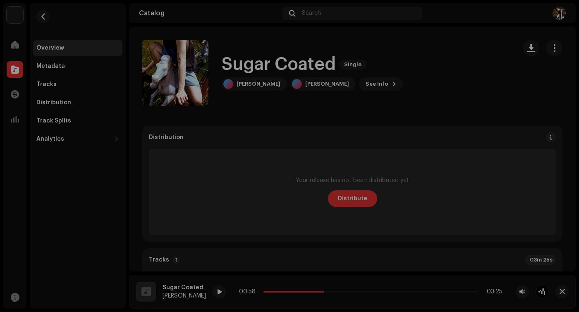
click at [442, 44] on div "Sugar Coated 3047597 Metadata Distribution Metadata Language English Release Ti…" at bounding box center [289, 156] width 579 height 312
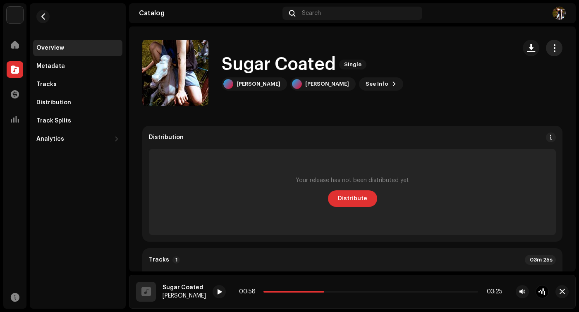
click at [551, 46] on span "button" at bounding box center [555, 48] width 8 height 7
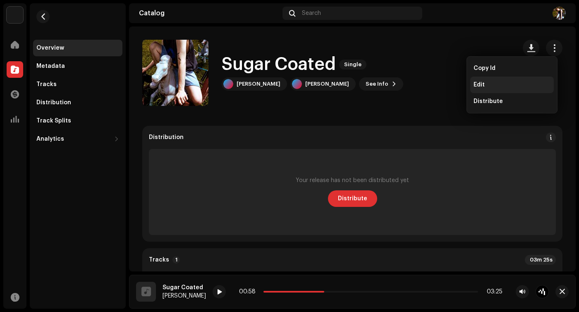
click at [503, 84] on div "Edit" at bounding box center [512, 84] width 77 height 7
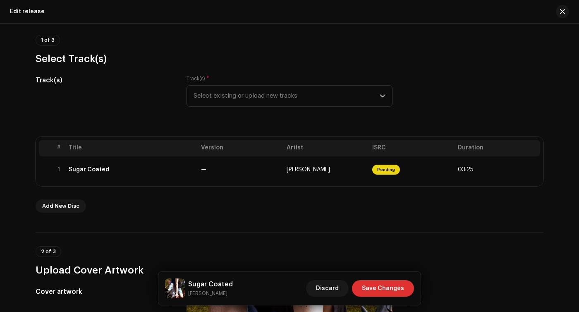
scroll to position [72, 0]
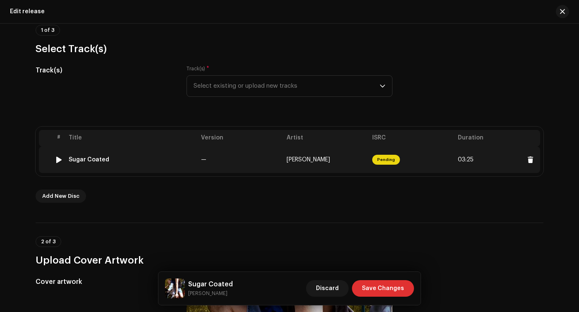
click at [271, 160] on td "—" at bounding box center [241, 159] width 86 height 26
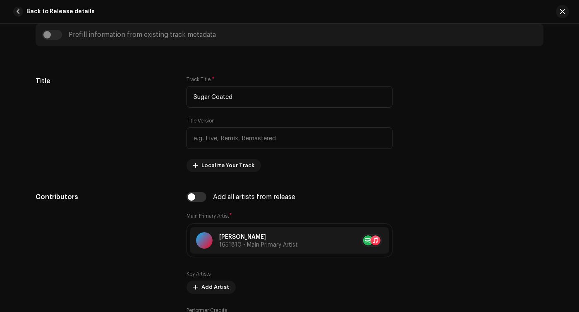
scroll to position [359, 0]
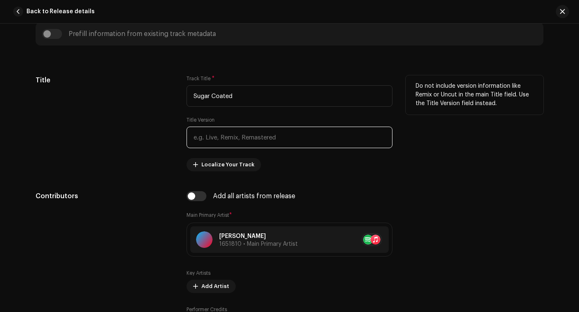
click at [247, 134] on input "text" at bounding box center [290, 138] width 206 height 22
click at [144, 141] on div "Title" at bounding box center [105, 123] width 138 height 96
click at [210, 162] on span "Localize Your Track" at bounding box center [227, 164] width 53 height 17
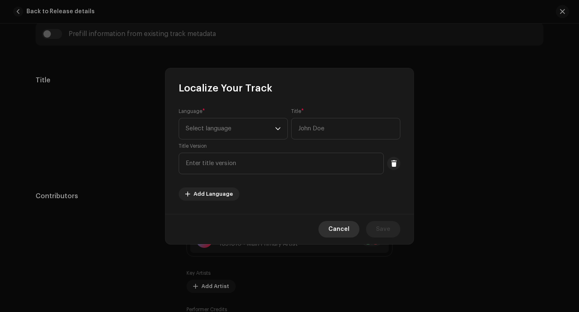
click at [345, 229] on span "Cancel" at bounding box center [338, 229] width 21 height 17
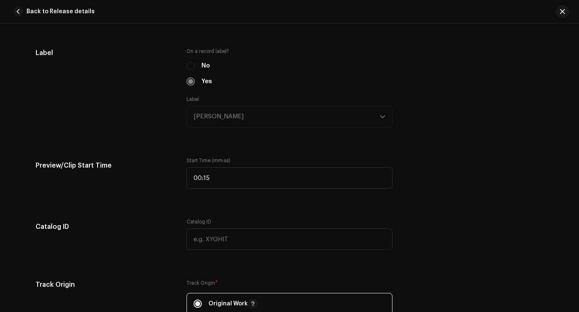
scroll to position [965, 0]
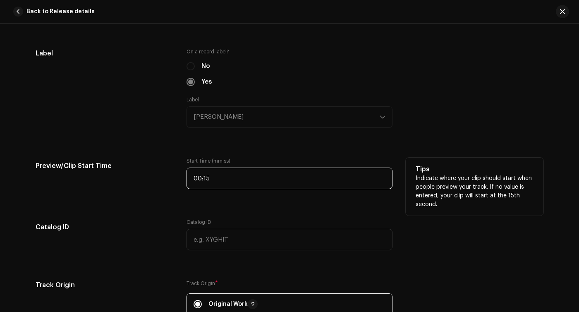
click at [213, 178] on input "00:15" at bounding box center [290, 179] width 206 height 22
type input "00:55"
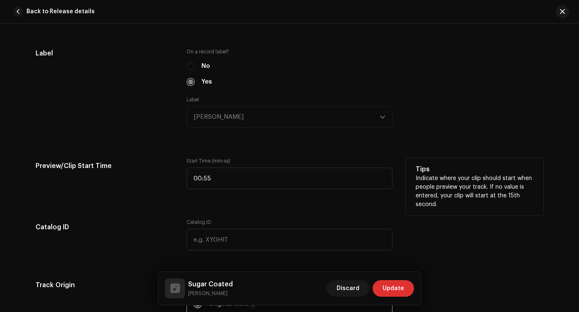
click at [142, 184] on div "Preview/Clip Start Time" at bounding box center [105, 178] width 138 height 41
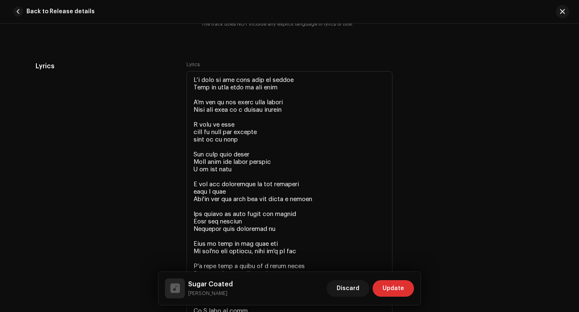
scroll to position [1725, 0]
click at [194, 195] on textarea at bounding box center [290, 259] width 206 height 375
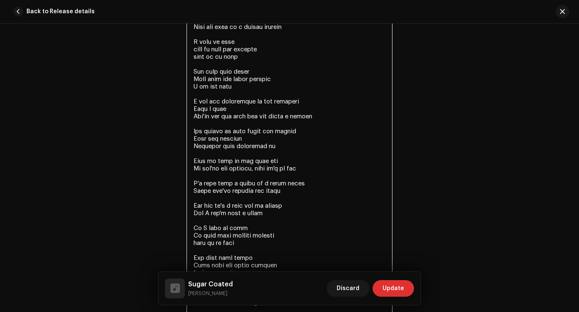
scroll to position [1809, 0]
click at [194, 246] on textarea at bounding box center [290, 175] width 206 height 375
click at [193, 57] on textarea at bounding box center [290, 175] width 206 height 375
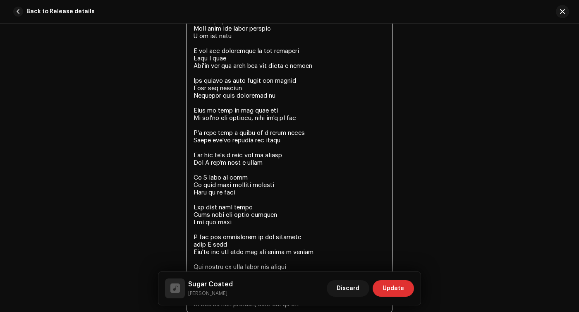
scroll to position [1859, 0]
click at [195, 247] on textarea at bounding box center [290, 125] width 206 height 375
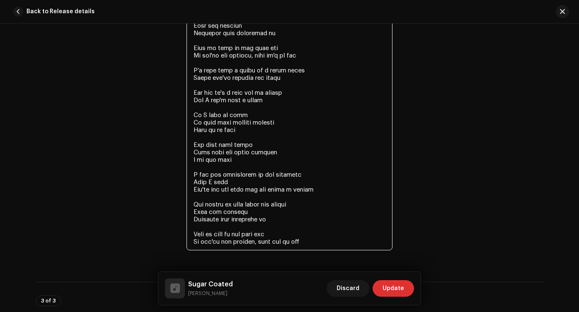
scroll to position [1927, 0]
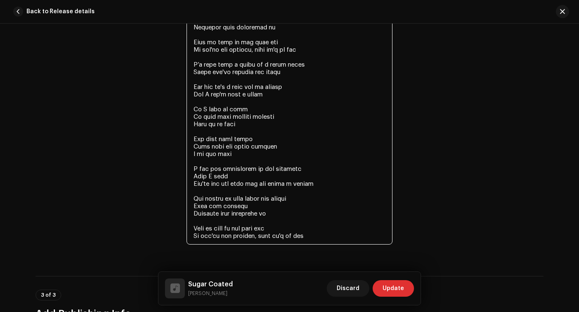
type textarea "L’i dolo si ame cons adip el seddoe Temp in utla etdo ma ali enim A’m ven qu no…"
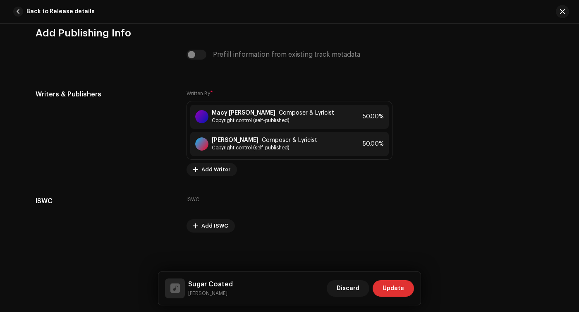
click at [391, 288] on span "Update" at bounding box center [394, 288] width 22 height 17
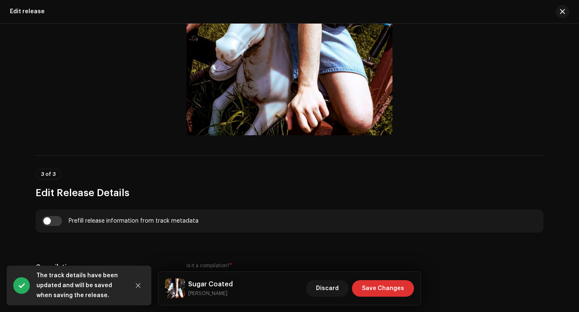
scroll to position [448, 0]
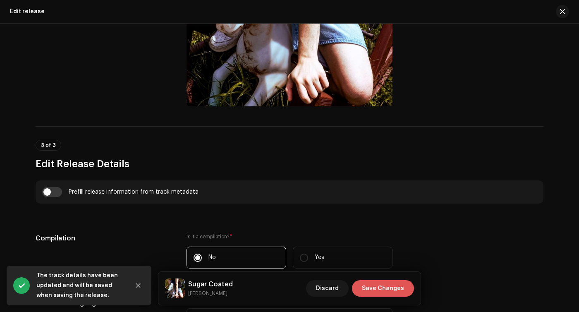
click at [383, 290] on span "Save Changes" at bounding box center [383, 288] width 42 height 17
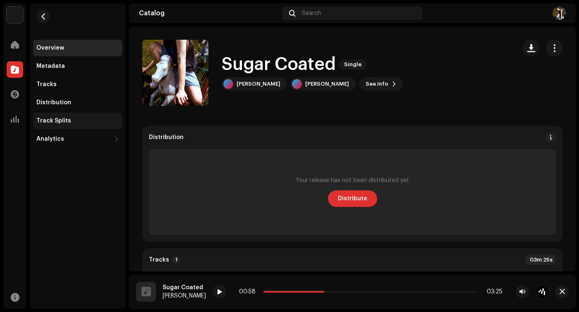
click at [58, 116] on div "Track Splits" at bounding box center [77, 121] width 89 height 17
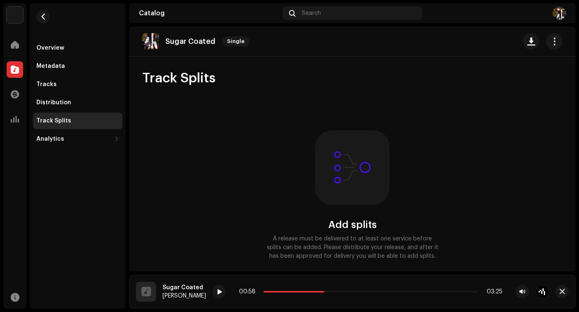
scroll to position [43, 0]
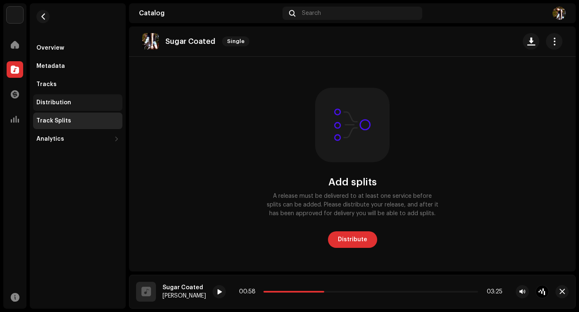
click at [49, 101] on div "Distribution" at bounding box center [53, 102] width 35 height 7
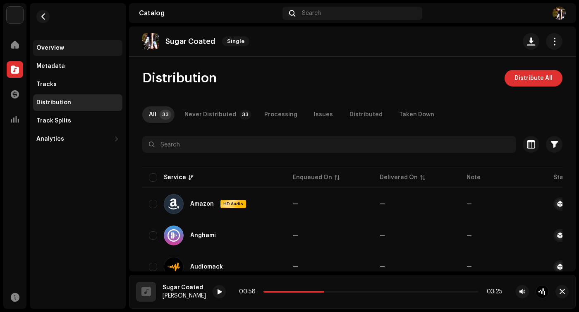
click at [68, 45] on div "Overview" at bounding box center [77, 48] width 83 height 7
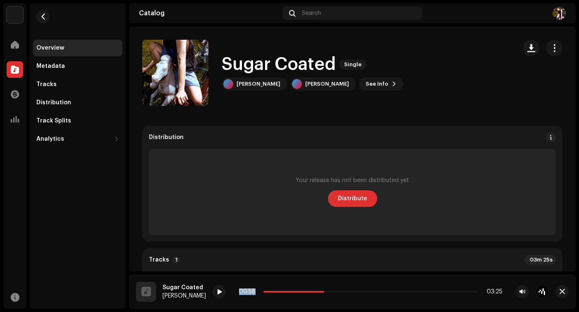
drag, startPoint x: 283, startPoint y: 291, endPoint x: 240, endPoint y: 288, distance: 43.1
click at [240, 288] on div "00:58 03:25" at bounding box center [370, 291] width 263 height 7
click at [263, 291] on span at bounding box center [293, 292] width 61 height 2
click at [522, 294] on span "button" at bounding box center [522, 291] width 6 height 7
click at [217, 294] on span at bounding box center [219, 292] width 5 height 7
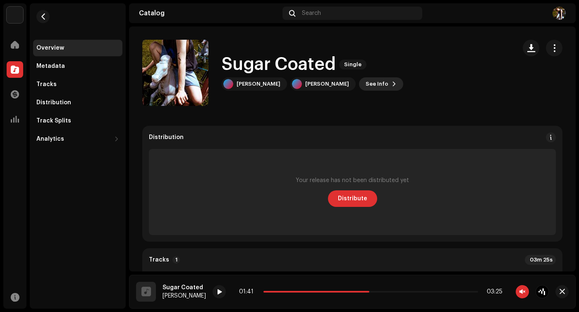
click at [362, 83] on button "See Info" at bounding box center [381, 83] width 44 height 13
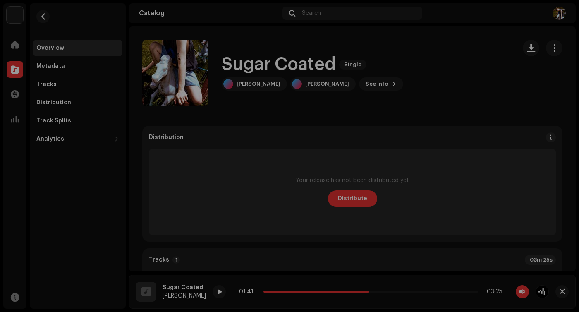
click at [444, 110] on div "Sugar Coated 3047597 Metadata Distribution Metadata Language English Release Ti…" at bounding box center [289, 156] width 579 height 312
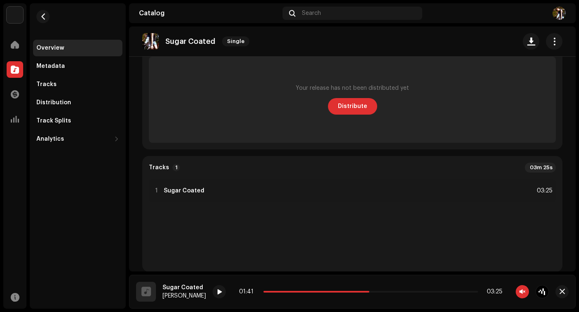
scroll to position [23, 0]
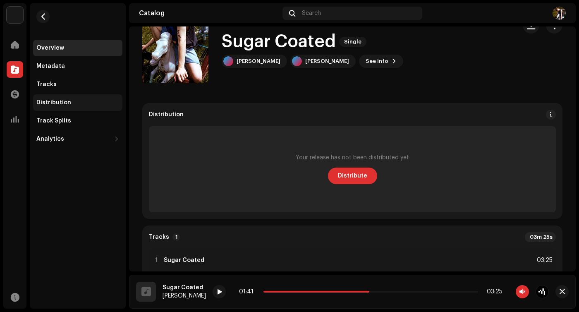
click at [60, 96] on div "Distribution" at bounding box center [77, 102] width 89 height 17
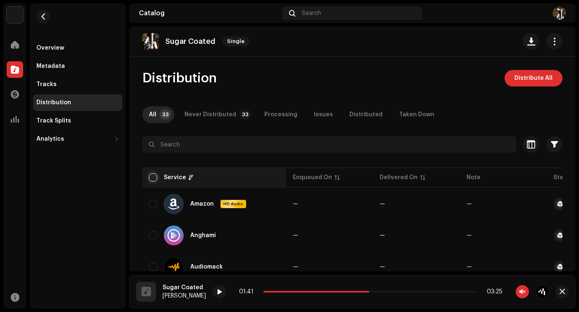
click at [151, 175] on input "checkbox" at bounding box center [153, 177] width 8 height 8
checkbox input "true"
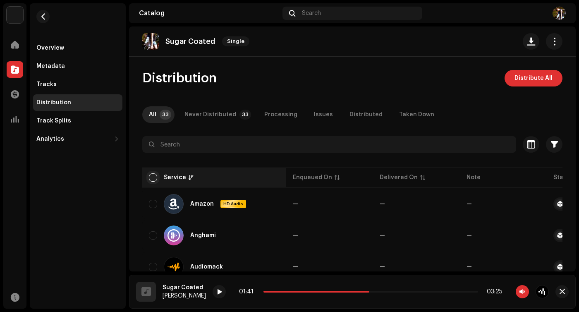
checkbox input "true"
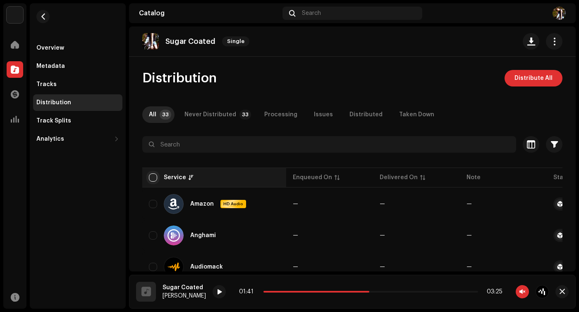
checkbox input "true"
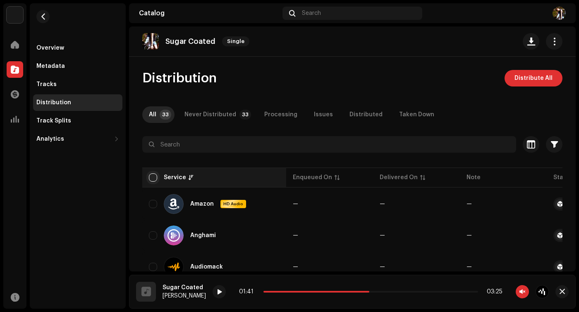
checkbox input "true"
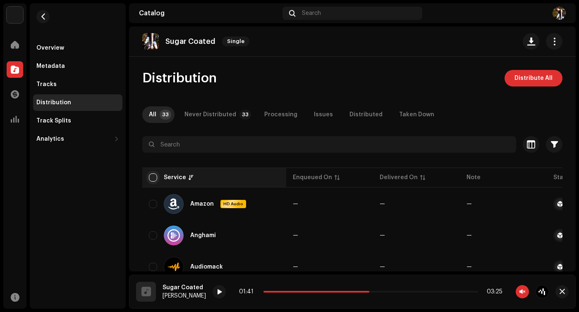
checkbox input "true"
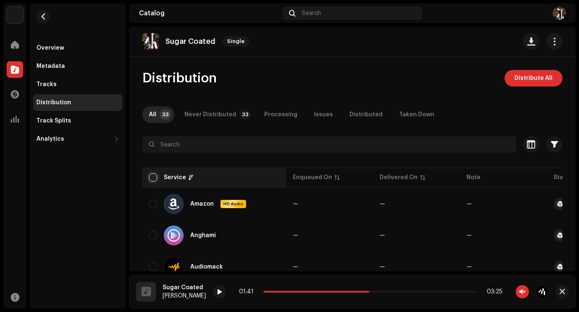
checkbox input "true"
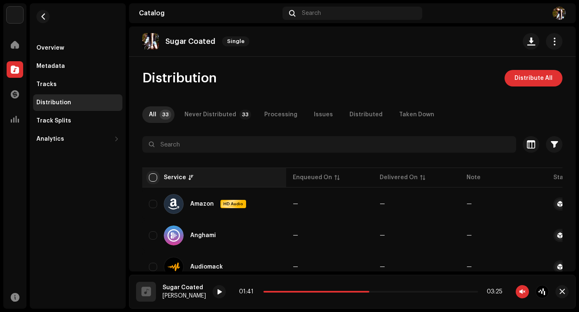
checkbox input "true"
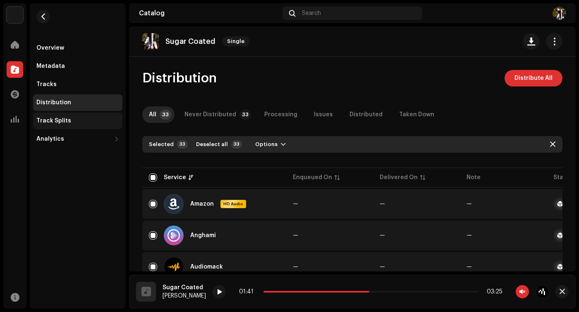
click at [79, 122] on div "Track Splits" at bounding box center [77, 120] width 83 height 7
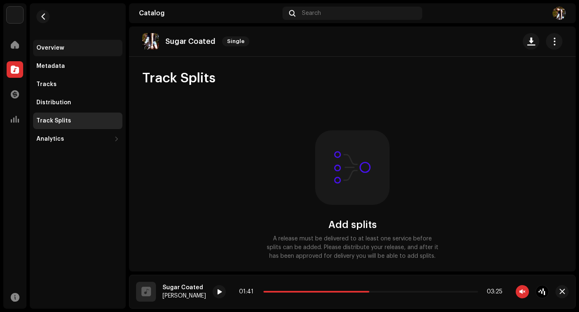
click at [71, 46] on div "Overview" at bounding box center [77, 48] width 83 height 7
